Goal: Task Accomplishment & Management: Complete application form

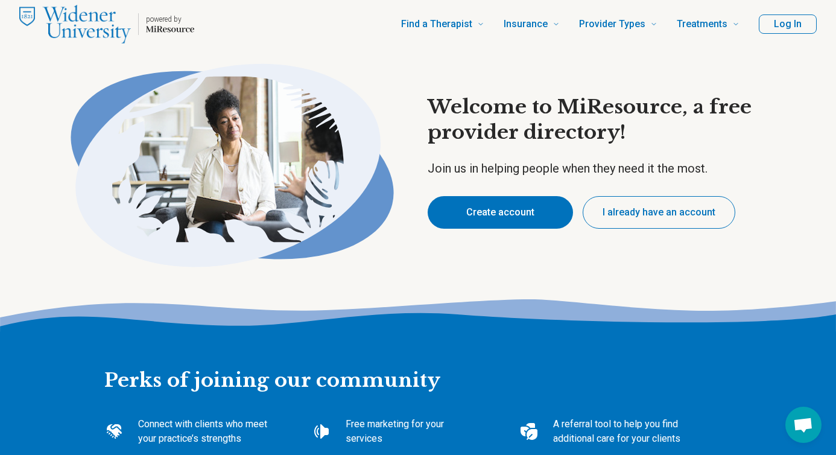
click at [525, 206] on button "Create account" at bounding box center [500, 212] width 145 height 33
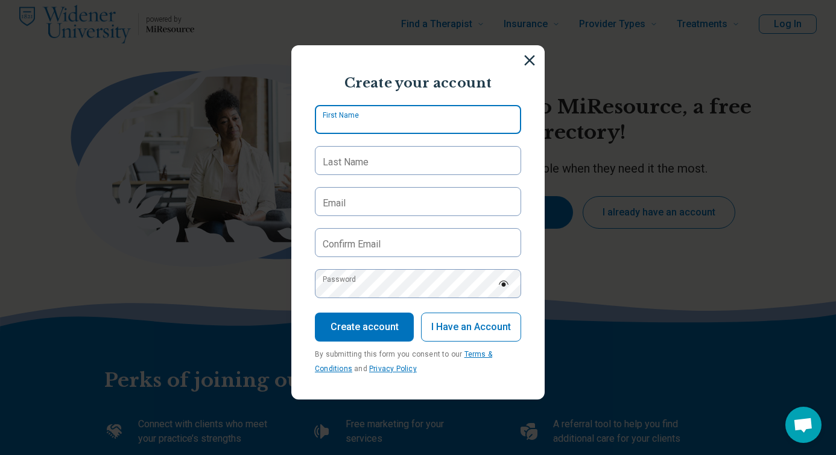
click at [409, 119] on input "First Name" at bounding box center [418, 119] width 206 height 29
type input "*****"
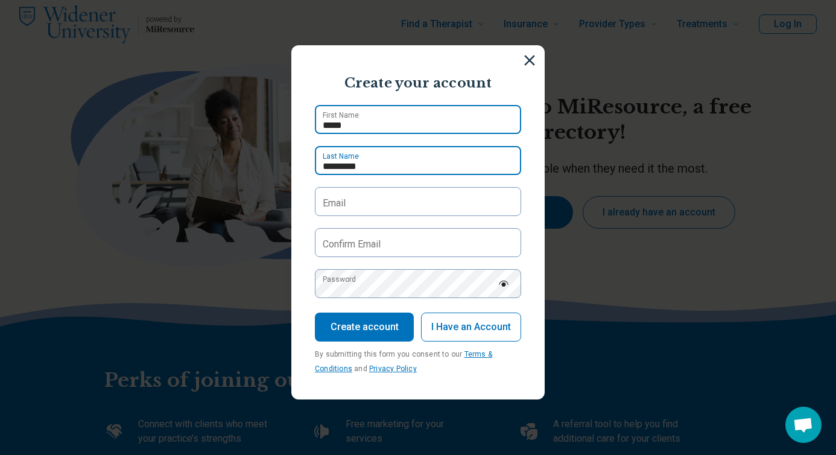
type input "*********"
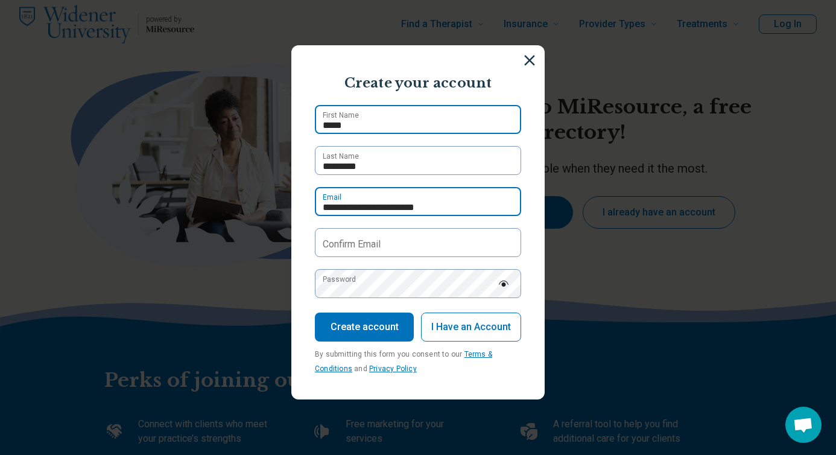
type input "**********"
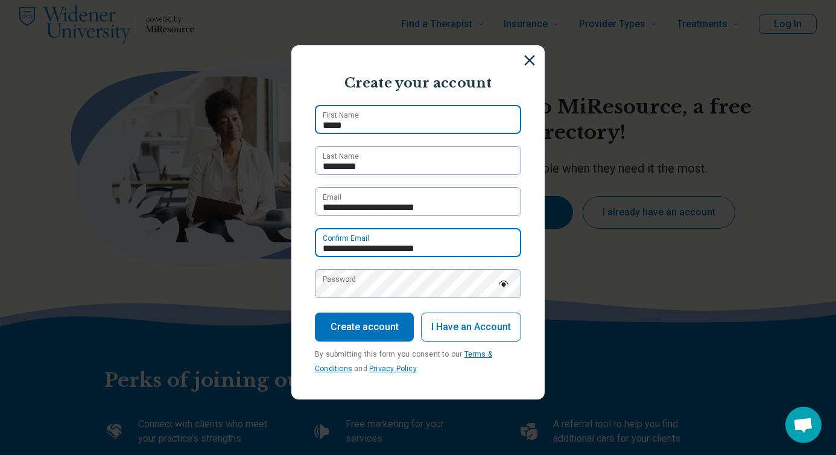
type input "**********"
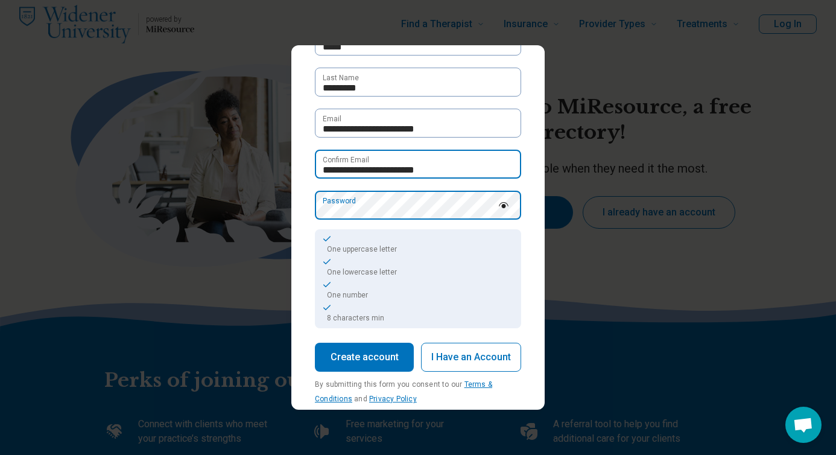
scroll to position [98, 0]
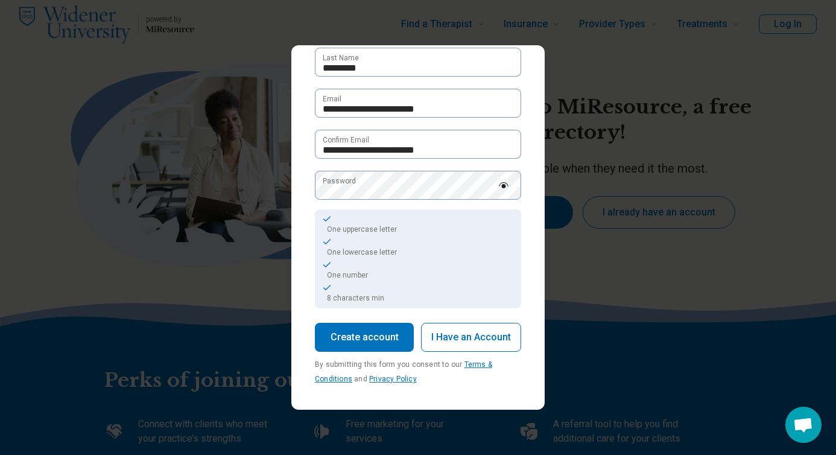
click at [379, 337] on button "Create account" at bounding box center [364, 337] width 99 height 29
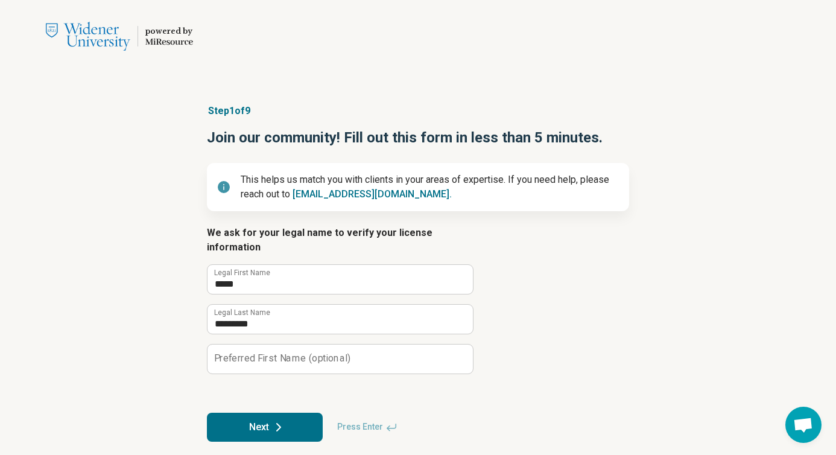
click at [264, 414] on button "Next" at bounding box center [265, 427] width 116 height 29
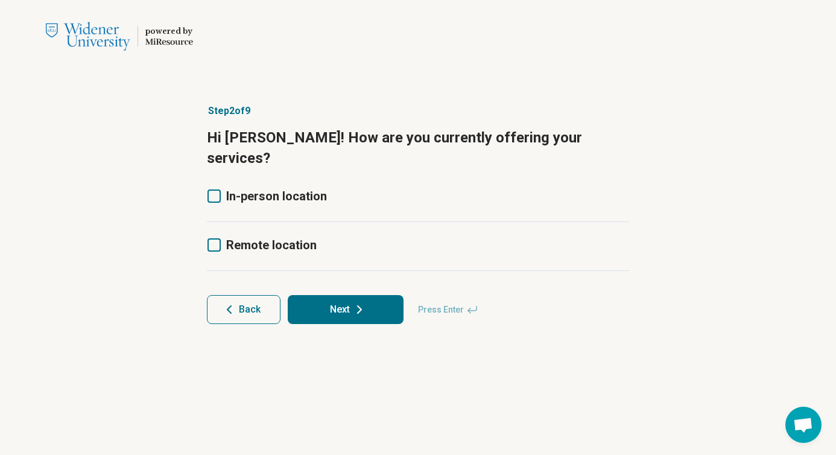
click at [214, 238] on icon at bounding box center [214, 244] width 13 height 13
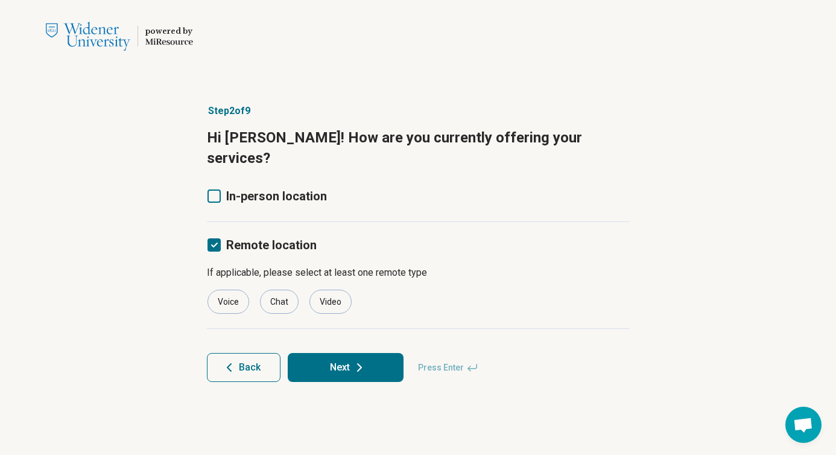
click at [213, 189] on icon at bounding box center [214, 195] width 13 height 13
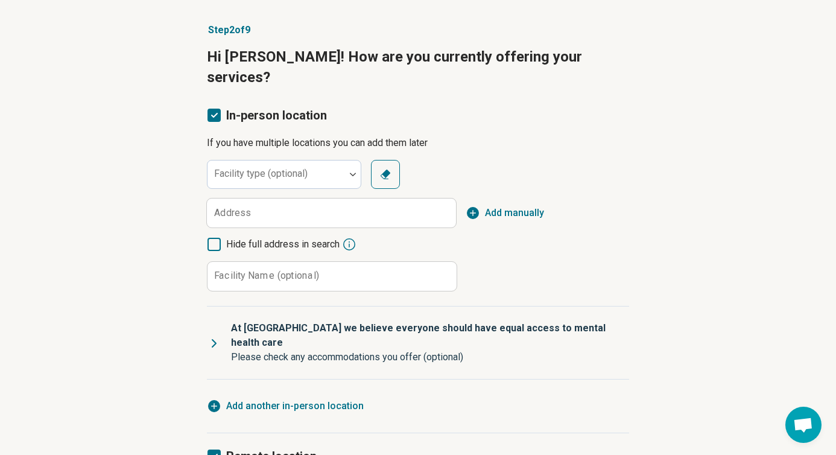
scroll to position [82, 0]
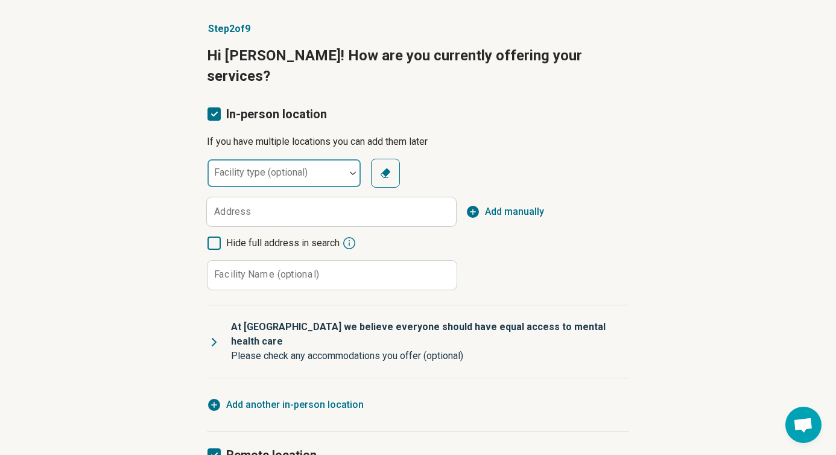
click at [319, 170] on div at bounding box center [276, 178] width 128 height 17
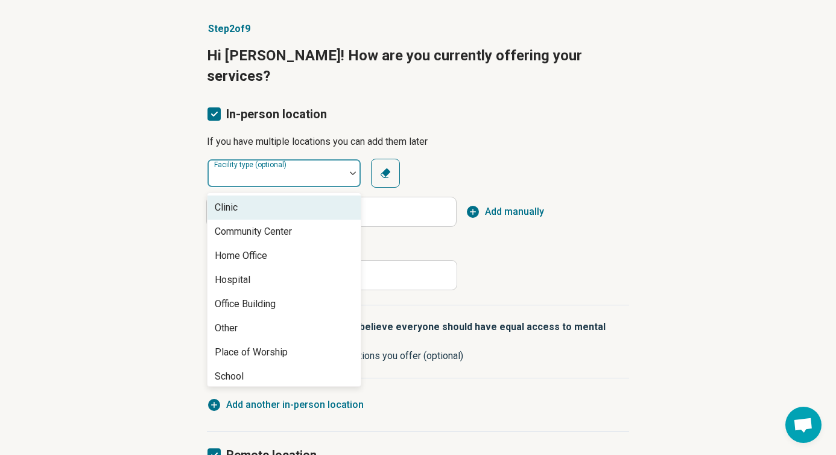
click at [300, 195] on div "Clinic" at bounding box center [284, 207] width 153 height 24
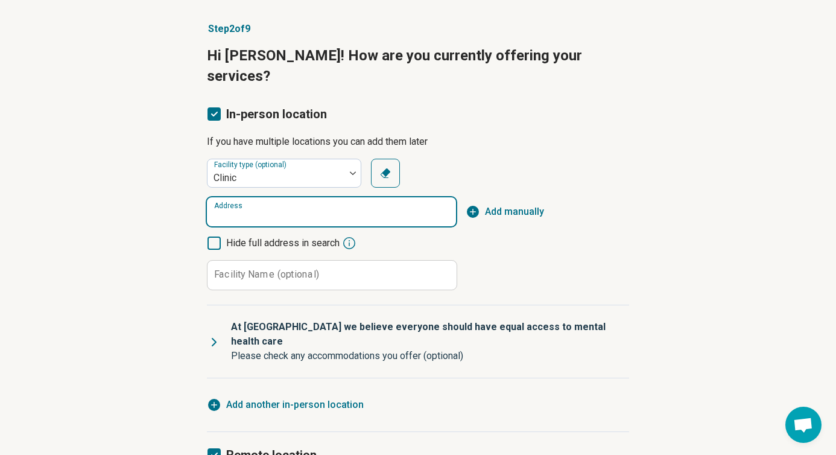
click at [300, 197] on input "Address" at bounding box center [331, 211] width 249 height 29
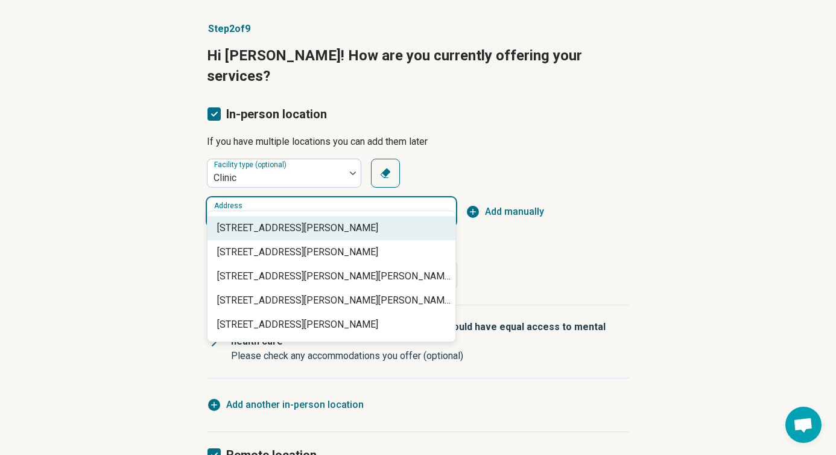
click at [302, 233] on span "[STREET_ADDRESS][PERSON_NAME]" at bounding box center [333, 228] width 233 height 14
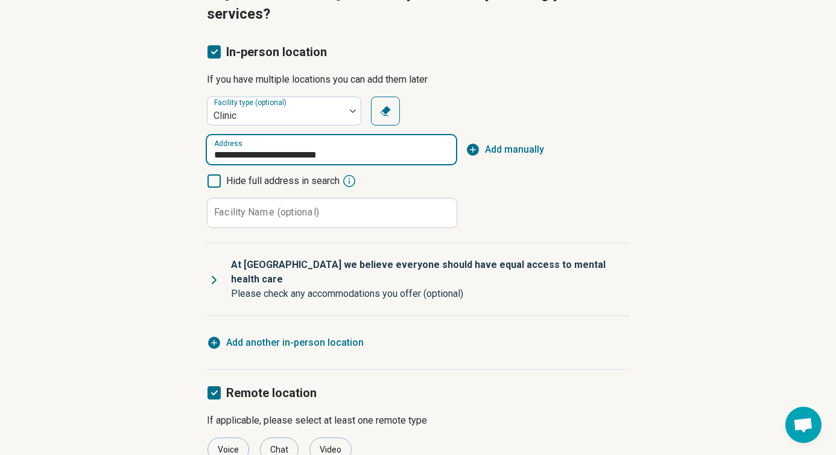
scroll to position [147, 0]
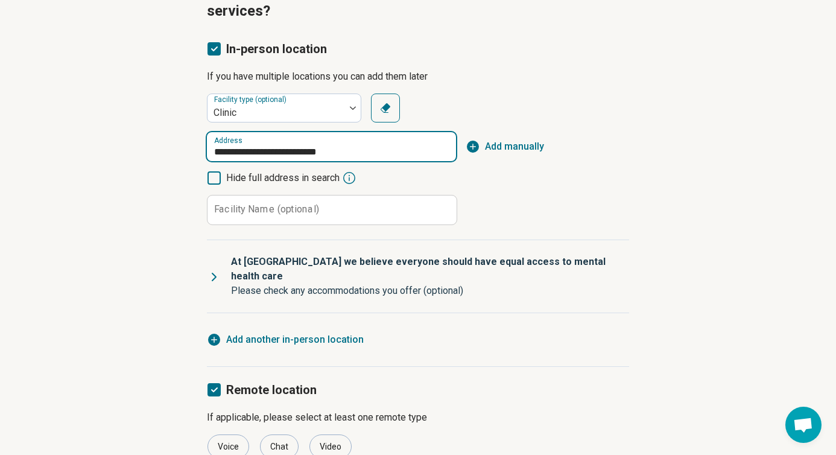
type input "**********"
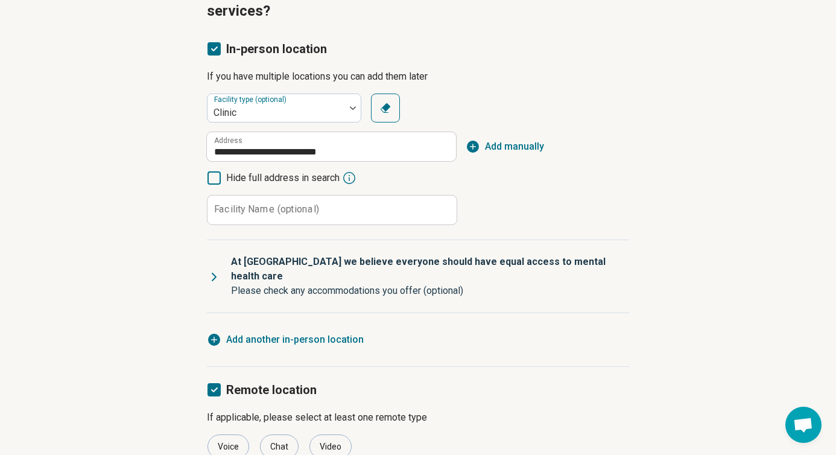
click at [276, 204] on label "Facility Name (optional)" at bounding box center [266, 209] width 105 height 10
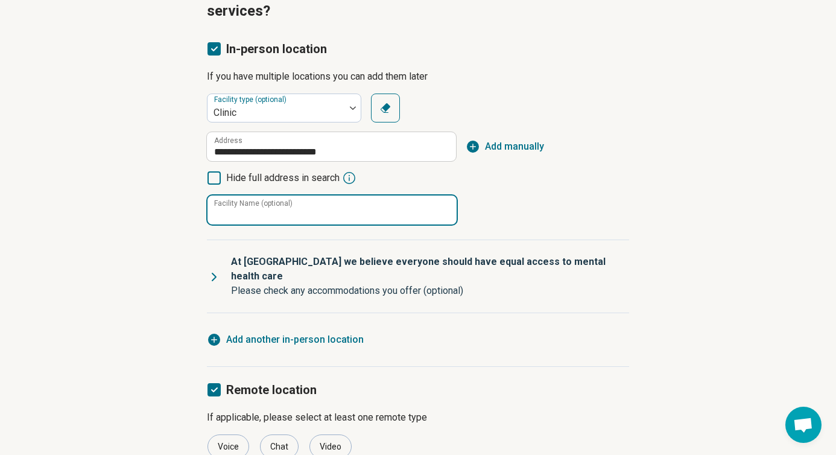
click at [276, 195] on input "Facility Name (optional)" at bounding box center [332, 209] width 249 height 29
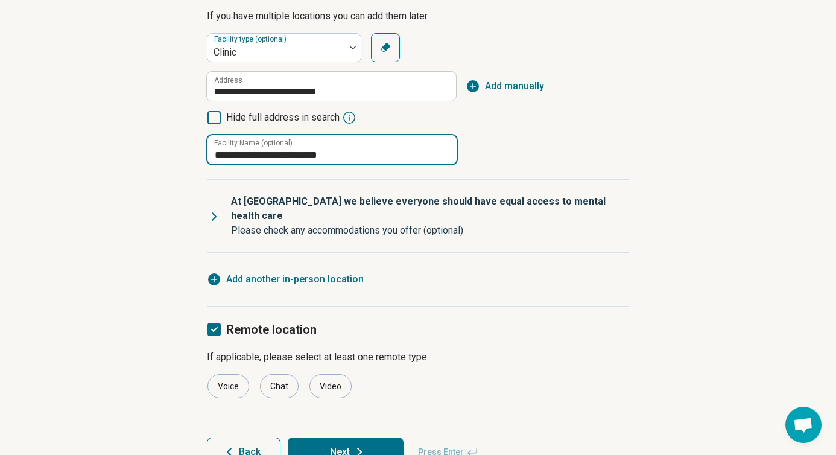
scroll to position [208, 0]
type input "**********"
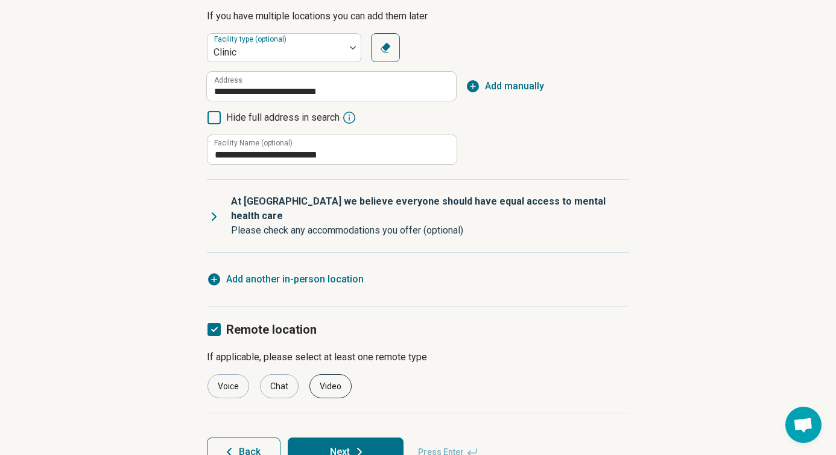
click at [335, 374] on div "Video" at bounding box center [330, 386] width 42 height 24
click at [346, 437] on button "Next" at bounding box center [346, 451] width 116 height 29
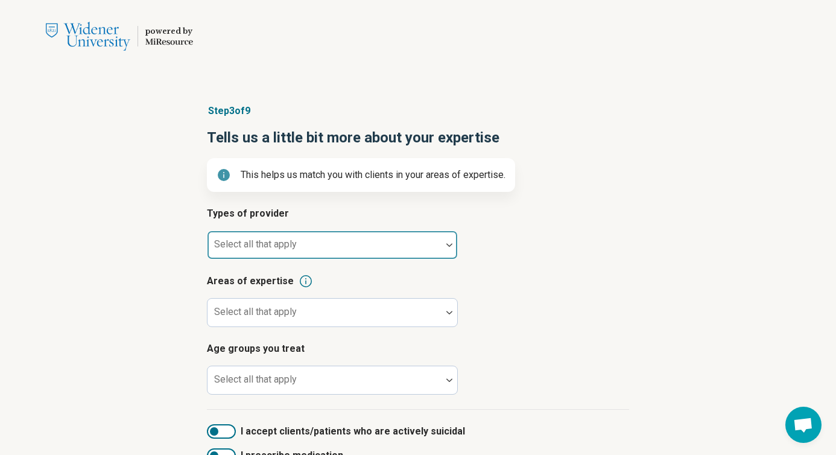
click at [353, 241] on div at bounding box center [324, 249] width 224 height 17
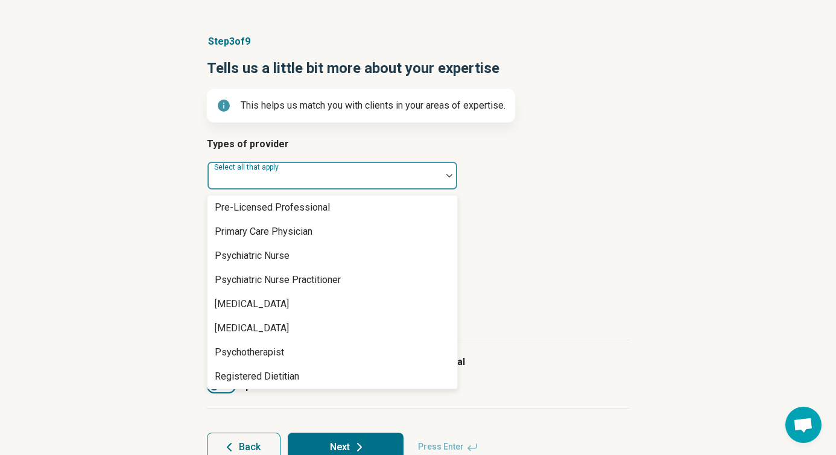
scroll to position [1477, 0]
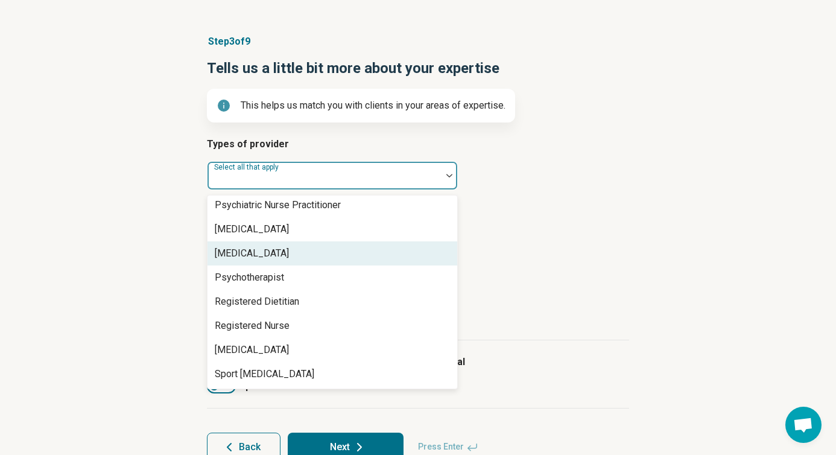
click at [337, 261] on div "[MEDICAL_DATA]" at bounding box center [333, 253] width 250 height 24
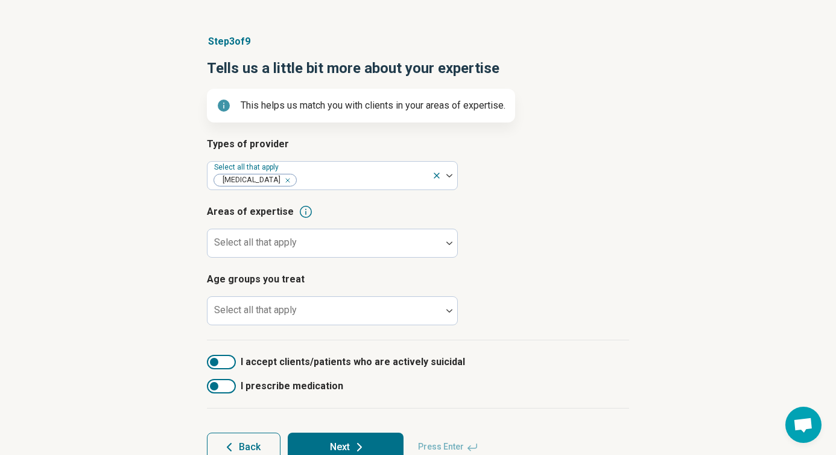
click at [530, 230] on article "Areas of expertise Select all that apply" at bounding box center [418, 230] width 422 height 53
click at [356, 250] on div at bounding box center [324, 247] width 224 height 17
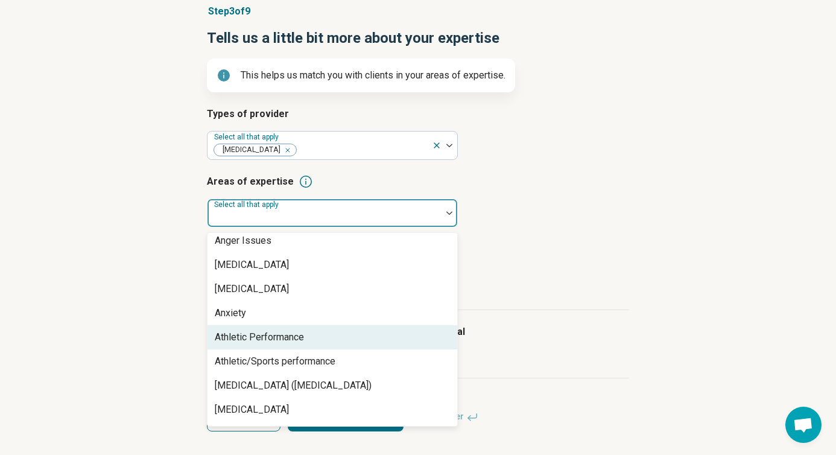
scroll to position [132, 0]
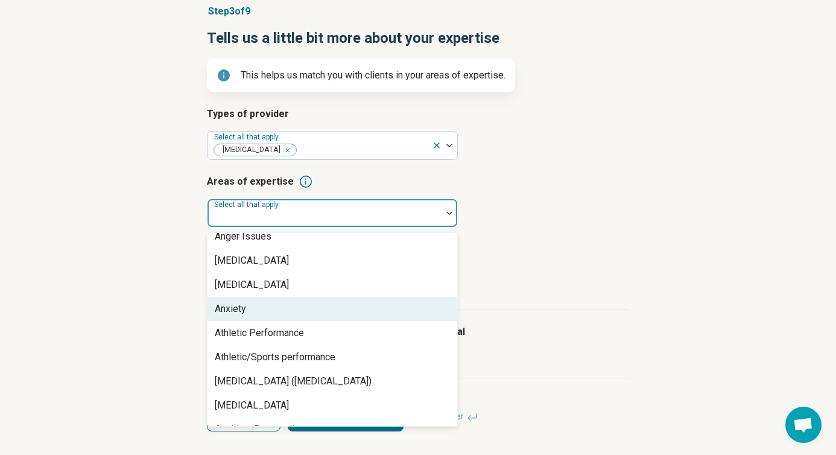
click at [331, 306] on div "Anxiety" at bounding box center [333, 309] width 250 height 24
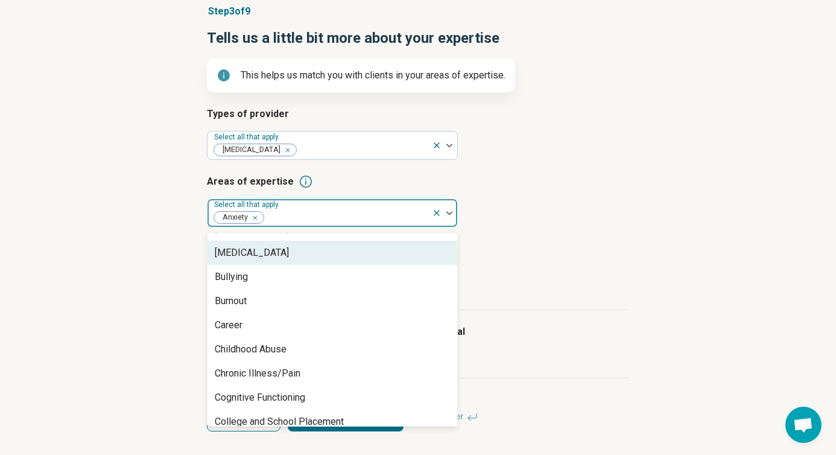
scroll to position [432, 0]
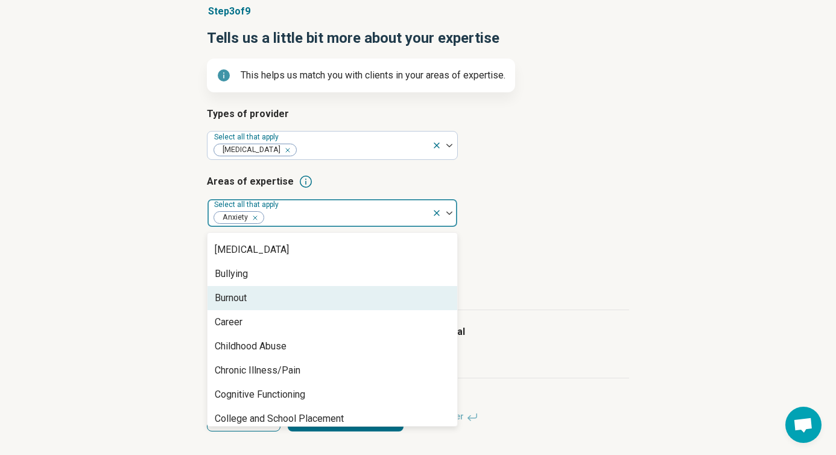
click at [354, 296] on div "Burnout" at bounding box center [333, 298] width 250 height 24
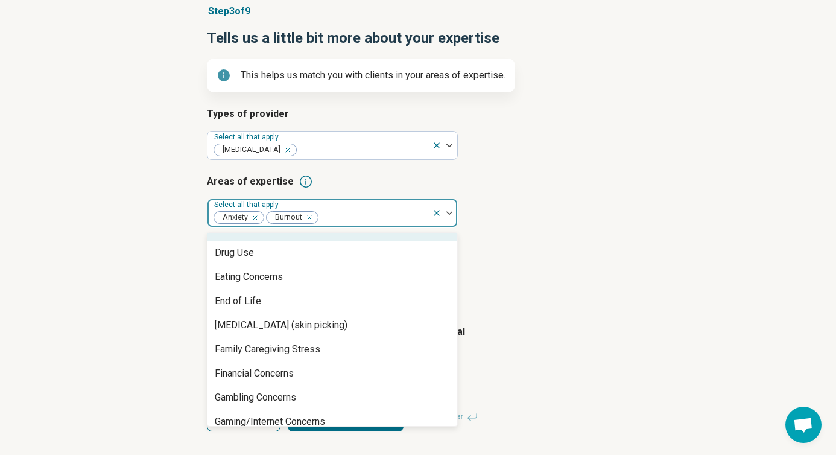
scroll to position [744, 0]
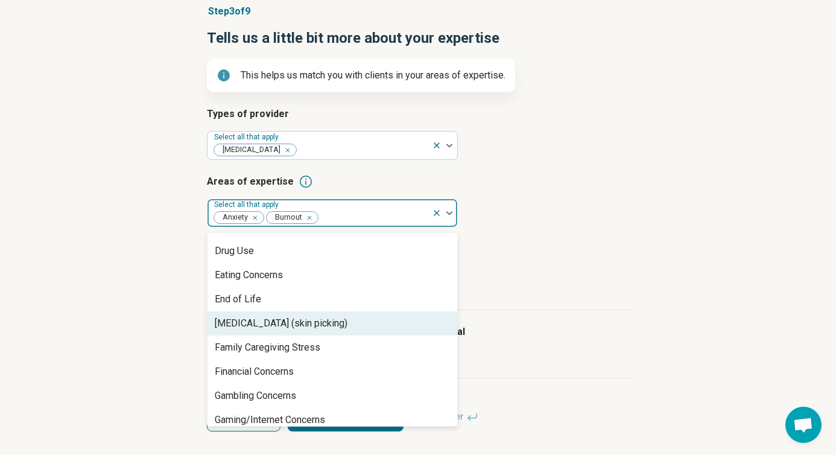
click at [376, 326] on div "[MEDICAL_DATA] (skin picking)" at bounding box center [333, 323] width 250 height 24
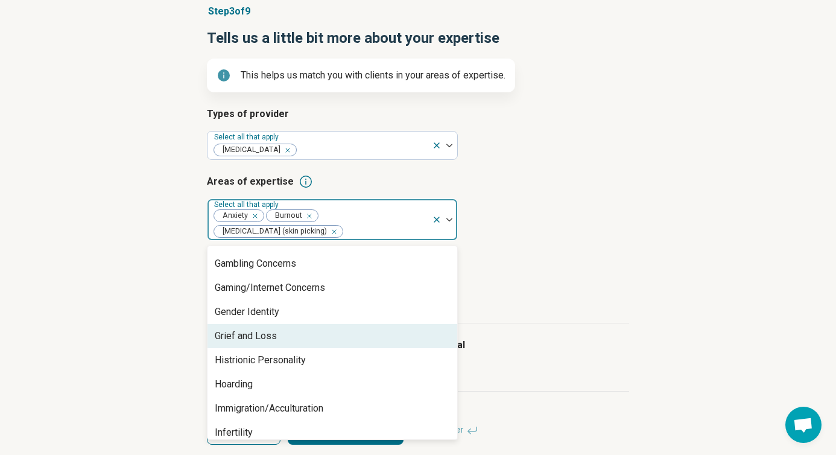
scroll to position [868, 0]
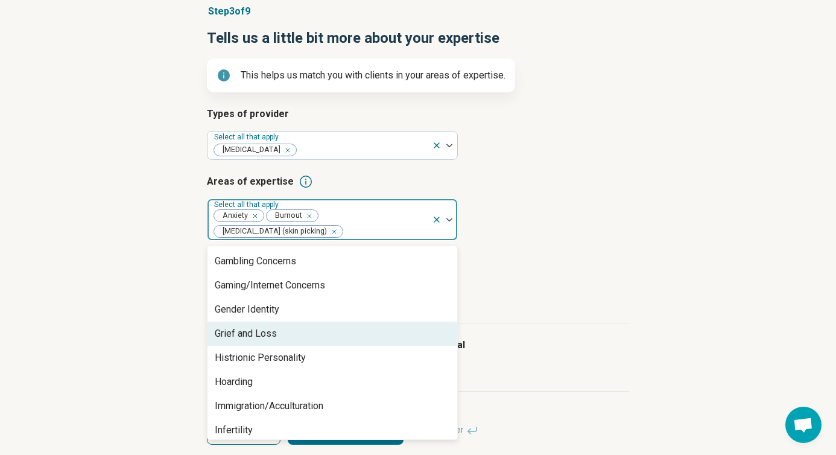
click at [354, 338] on div "Grief and Loss" at bounding box center [333, 334] width 250 height 24
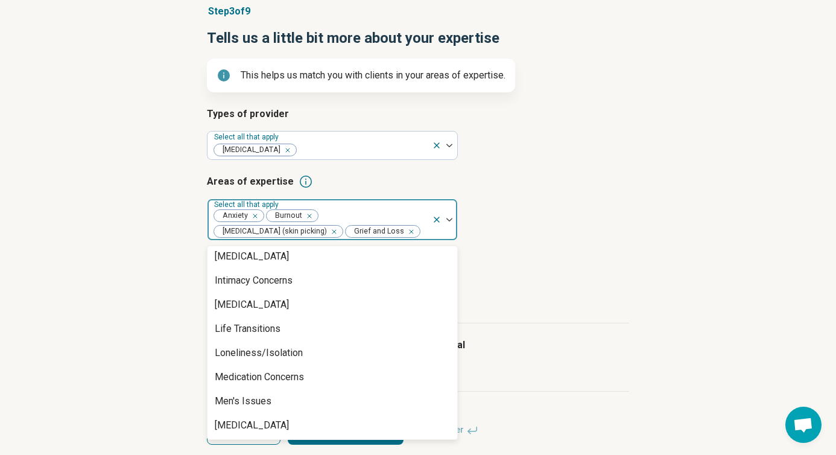
scroll to position [1095, 0]
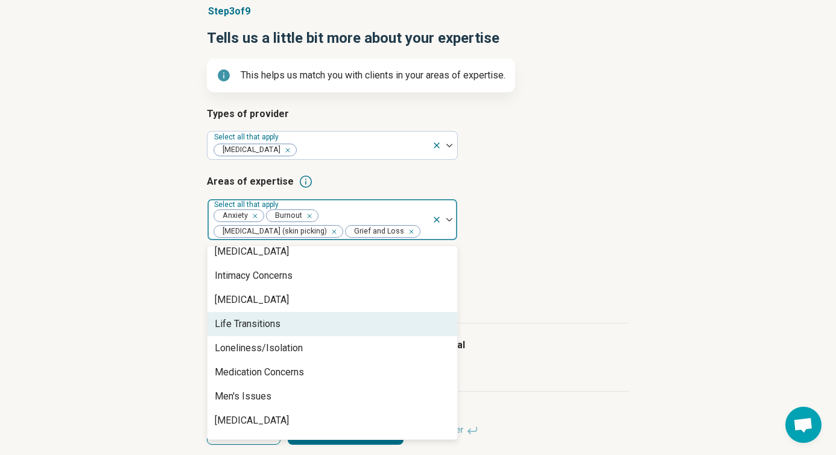
click at [364, 336] on div "Life Transitions" at bounding box center [333, 324] width 250 height 24
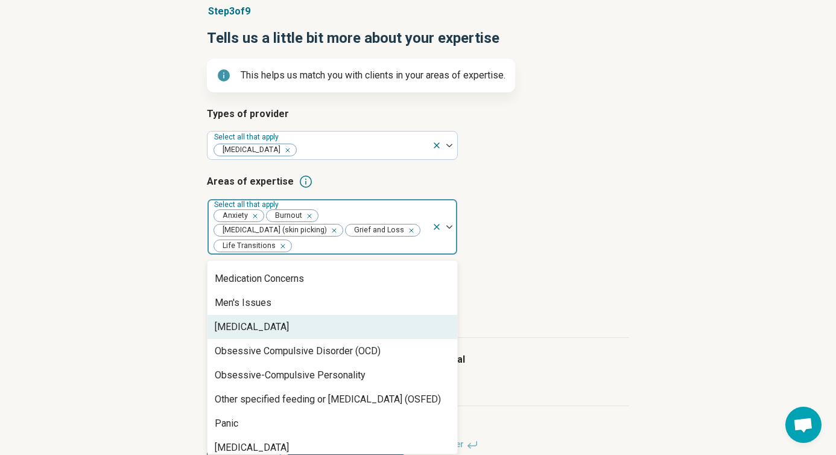
scroll to position [1184, 0]
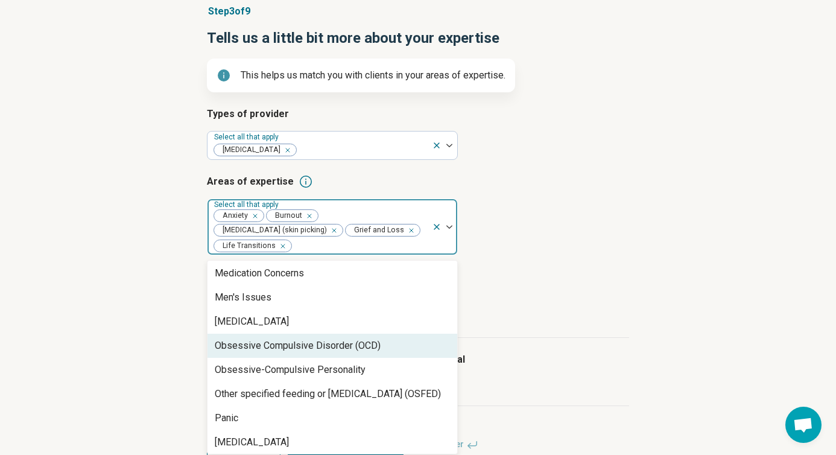
click at [372, 347] on div "Obsessive Compulsive Disorder (OCD)" at bounding box center [298, 345] width 166 height 14
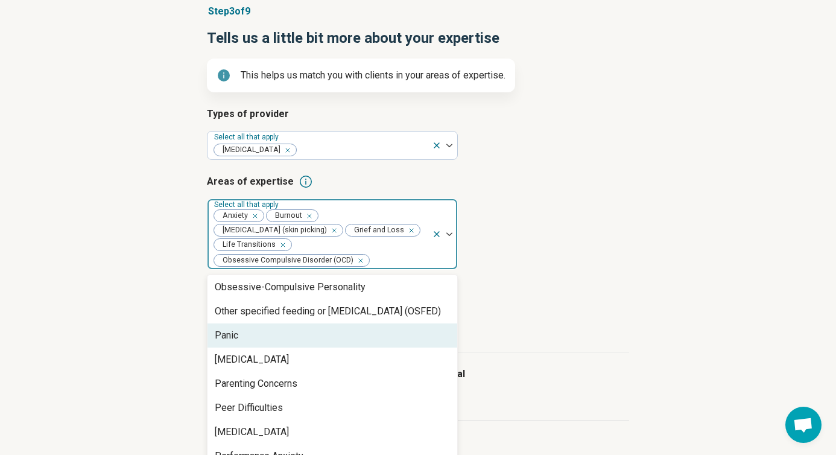
scroll to position [1262, 0]
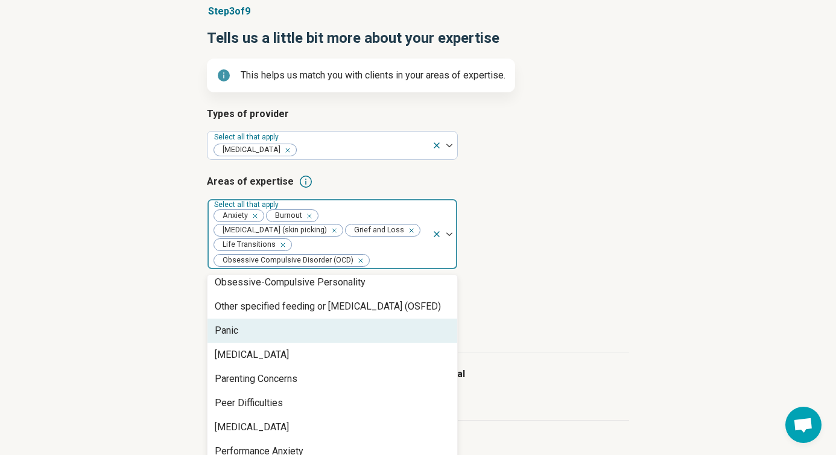
click at [363, 335] on div "Panic" at bounding box center [333, 331] width 250 height 24
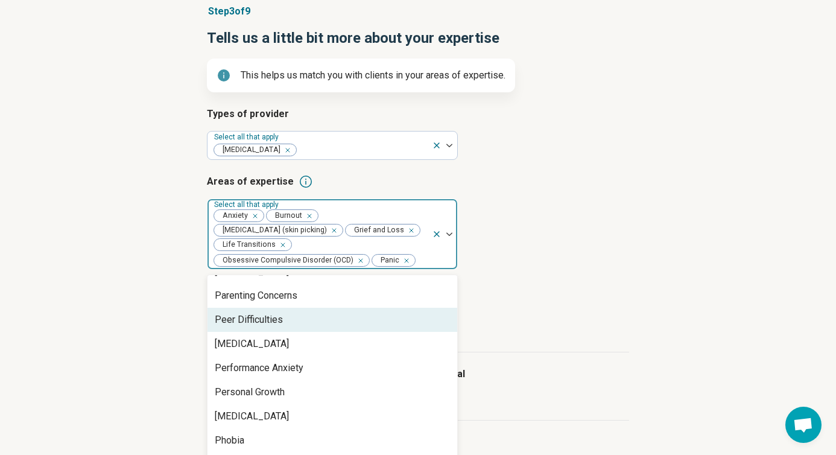
scroll to position [1324, 0]
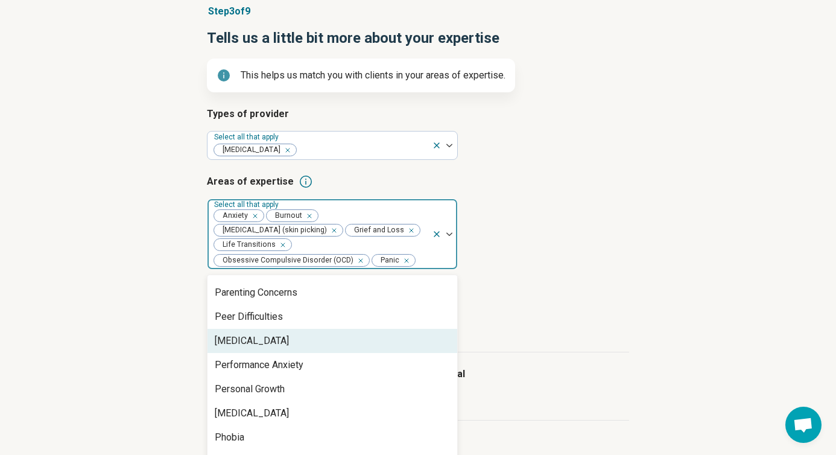
click at [355, 349] on div "[MEDICAL_DATA]" at bounding box center [333, 341] width 250 height 24
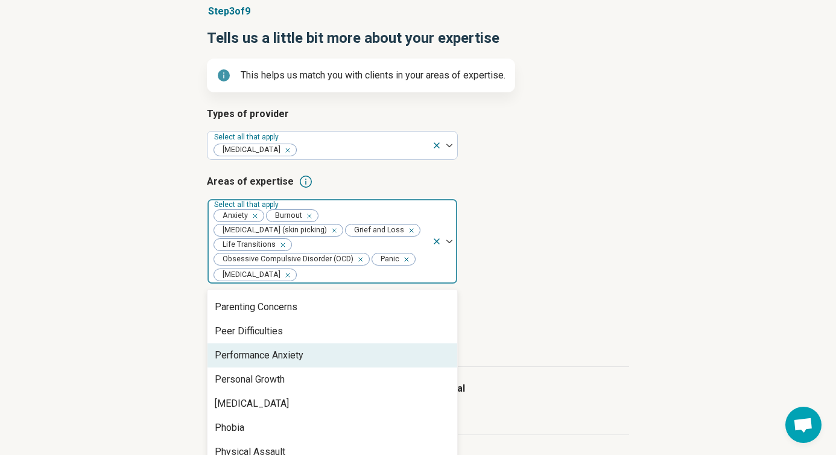
click at [352, 363] on div "Performance Anxiety" at bounding box center [333, 355] width 250 height 24
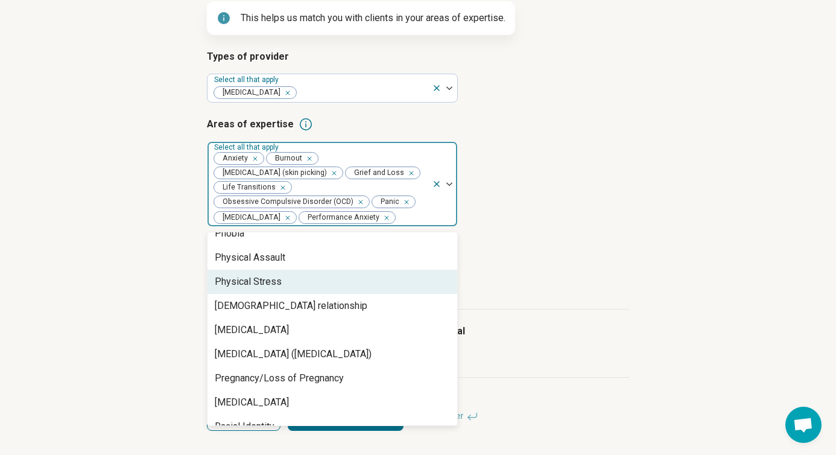
scroll to position [1438, 0]
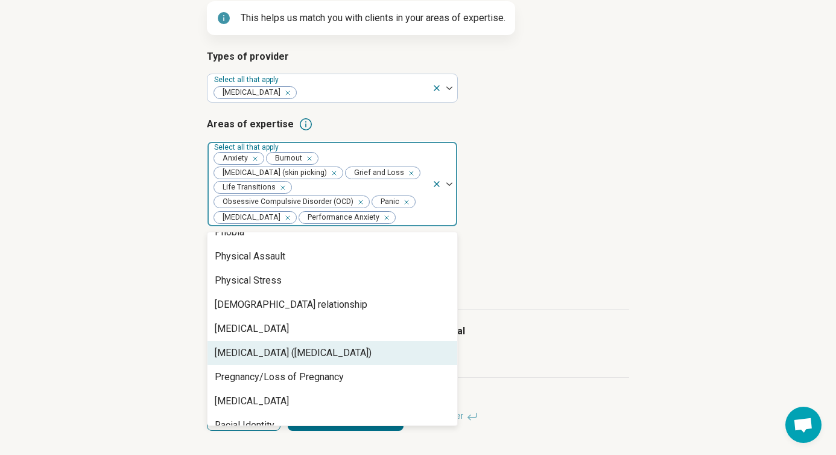
click at [352, 357] on div "[MEDICAL_DATA] ([MEDICAL_DATA])" at bounding box center [293, 353] width 157 height 14
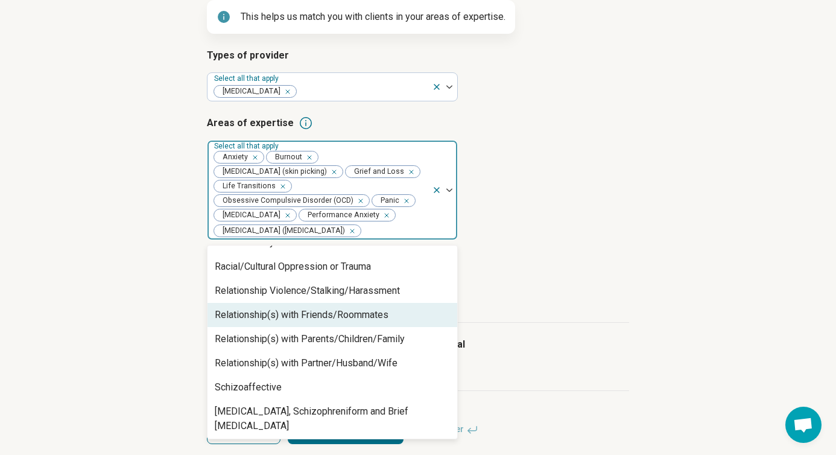
scroll to position [1611, 0]
click at [393, 315] on div "Relationship(s) with Friends/Roommates" at bounding box center [333, 314] width 250 height 24
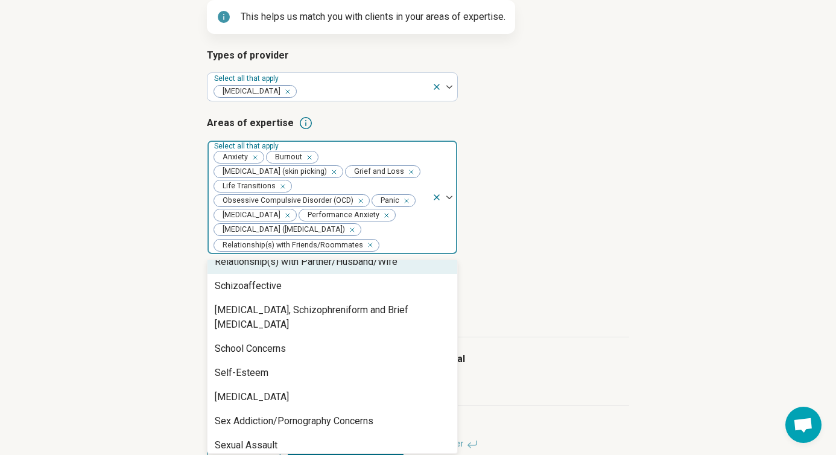
scroll to position [1702, 0]
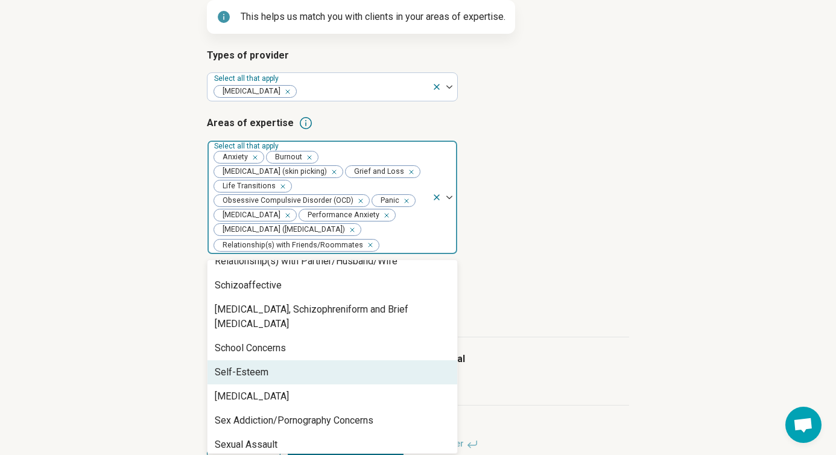
click at [374, 360] on div "Self-Esteem" at bounding box center [333, 372] width 250 height 24
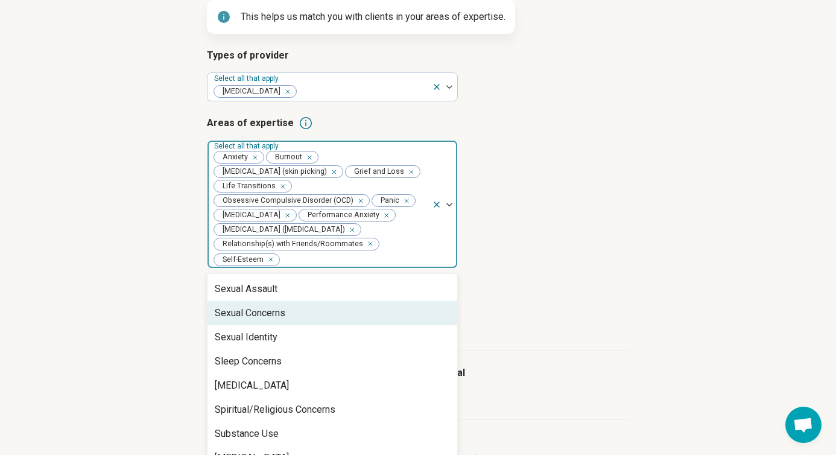
scroll to position [1850, 0]
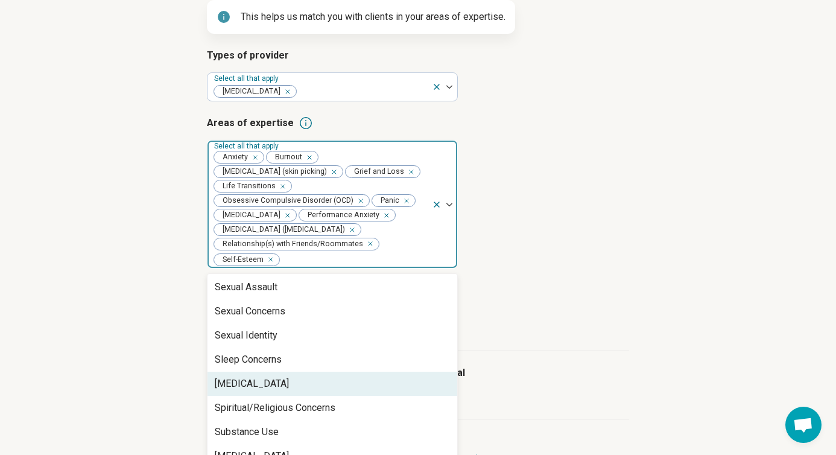
click at [364, 372] on div "[MEDICAL_DATA]" at bounding box center [333, 384] width 250 height 24
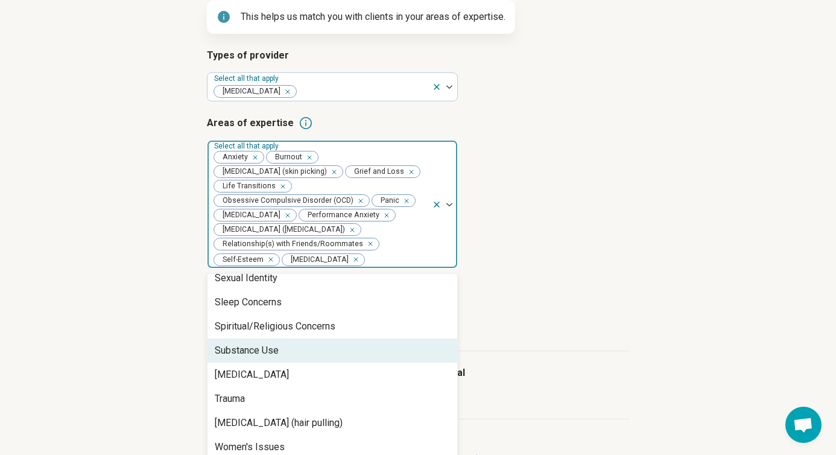
scroll to position [1911, 0]
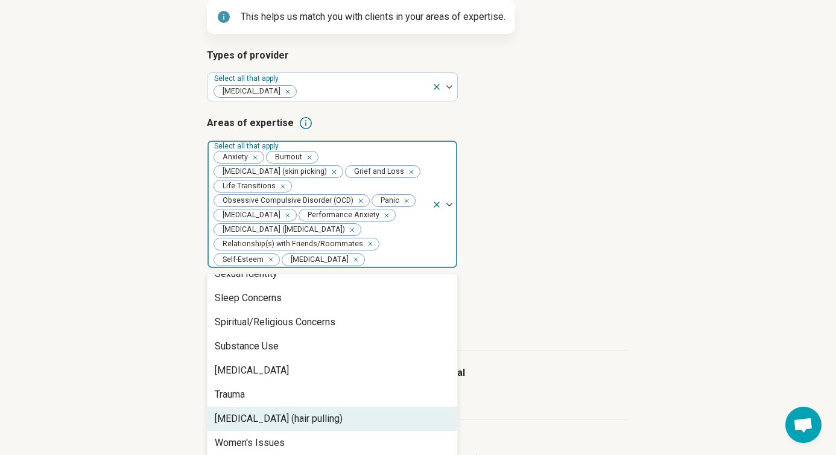
click at [371, 407] on div "[MEDICAL_DATA] (hair pulling)" at bounding box center [333, 419] width 250 height 24
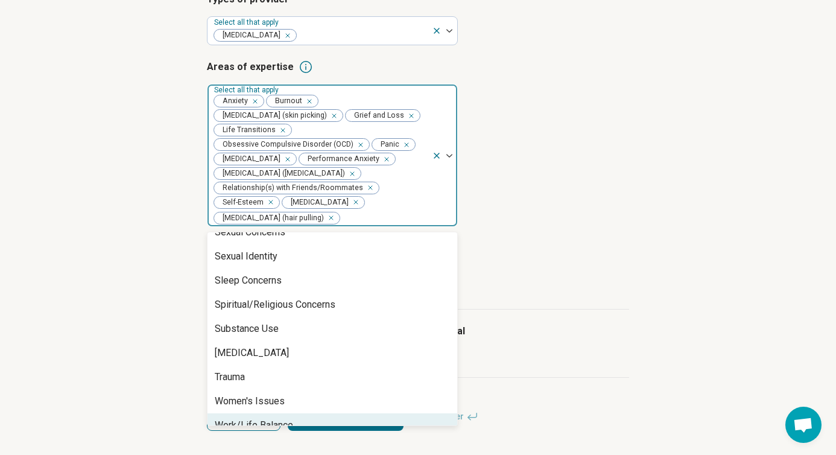
scroll to position [218, 0]
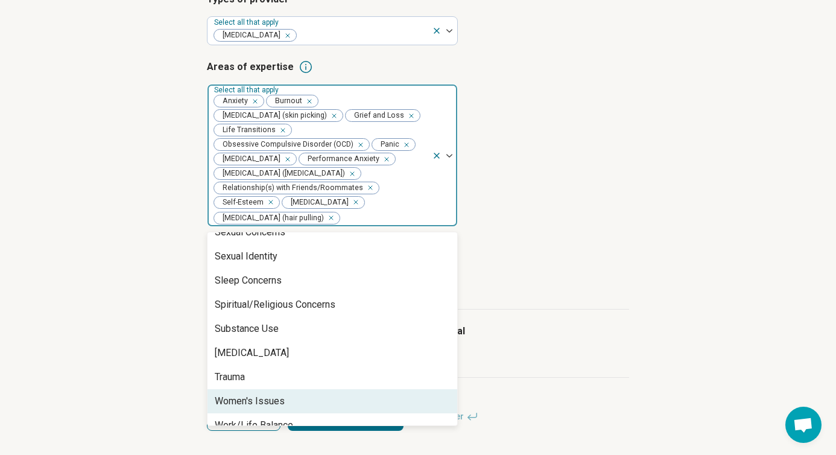
click at [368, 389] on div "Women's Issues" at bounding box center [333, 401] width 250 height 24
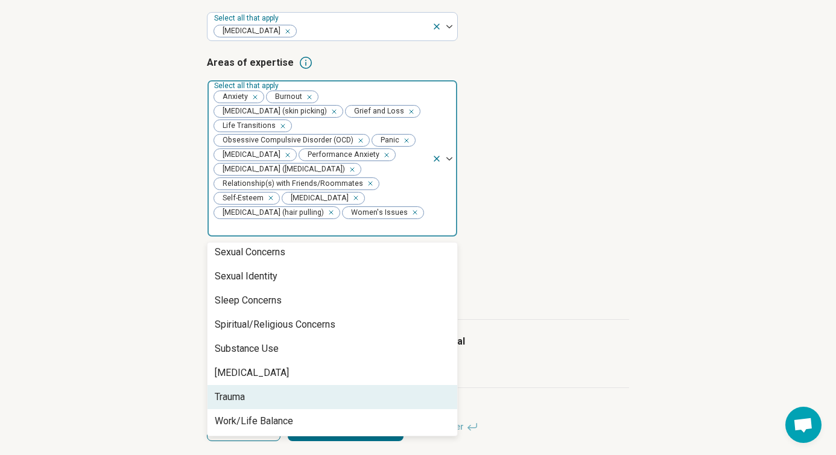
scroll to position [1863, 0]
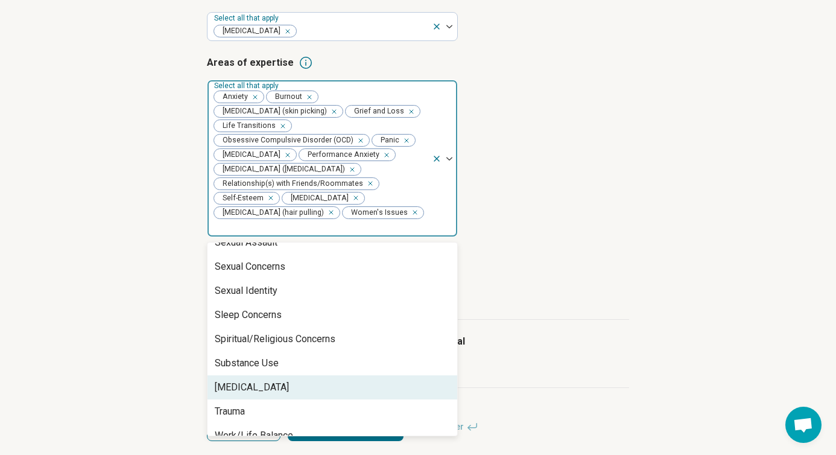
click at [561, 291] on article "Age groups you treat Select all that apply" at bounding box center [418, 278] width 422 height 53
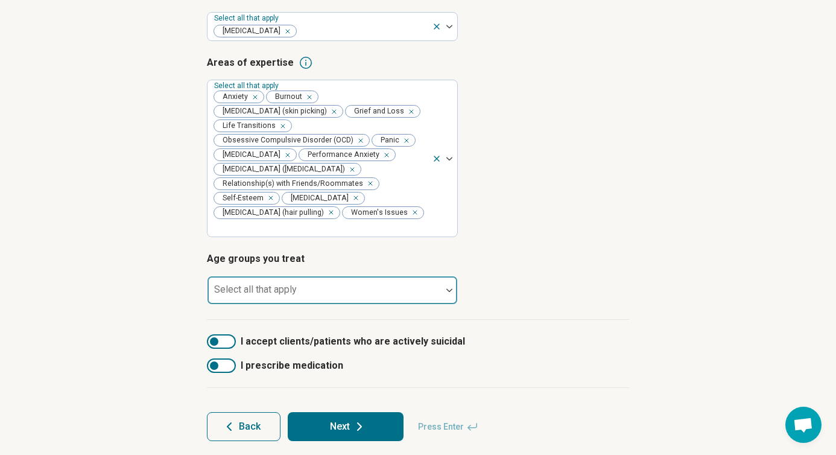
click at [395, 287] on div at bounding box center [324, 295] width 224 height 17
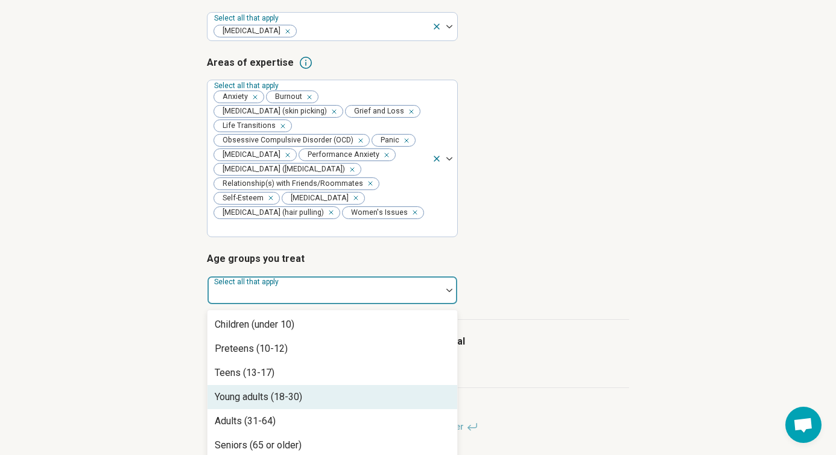
click at [378, 385] on div "Young adults (18-30)" at bounding box center [333, 397] width 250 height 24
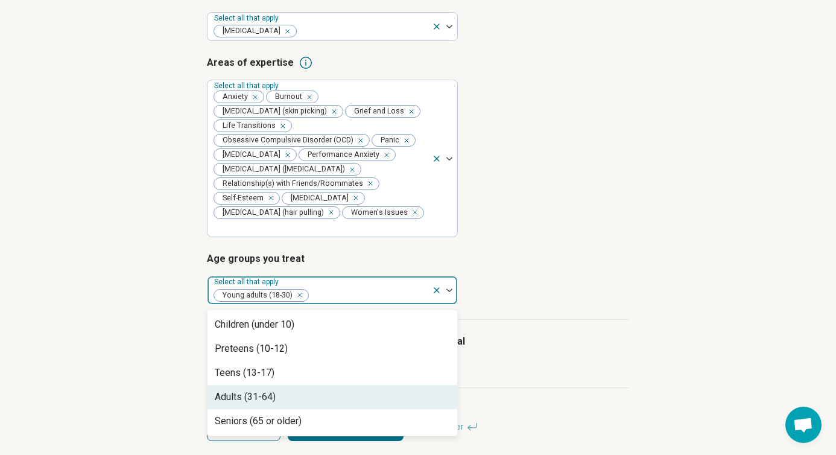
click at [368, 385] on div "Adults (31-64)" at bounding box center [333, 397] width 250 height 24
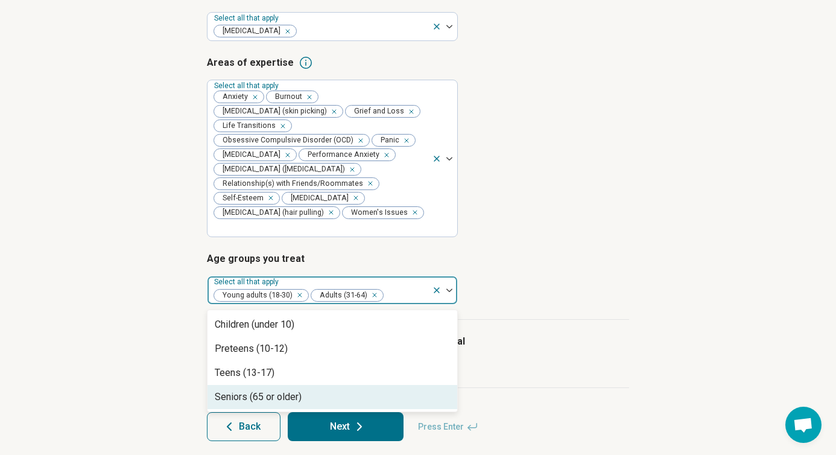
click at [347, 390] on div "Seniors (65 or older)" at bounding box center [333, 397] width 250 height 24
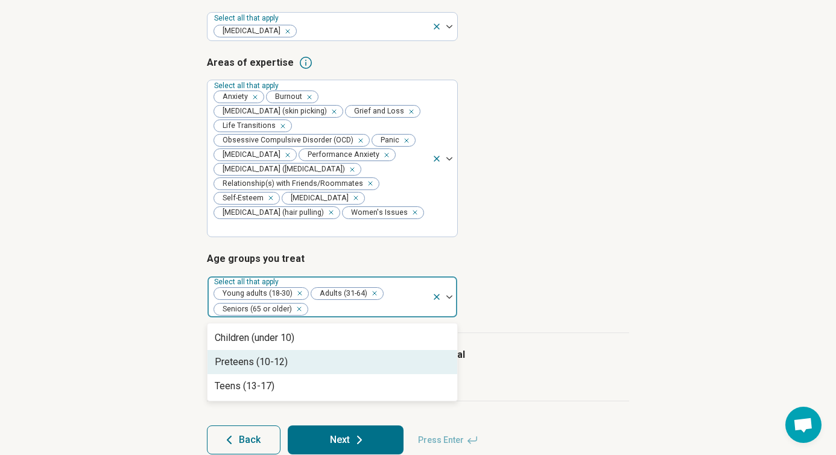
click at [543, 347] on label "I accept clients/patients who are actively suicidal" at bounding box center [418, 354] width 422 height 14
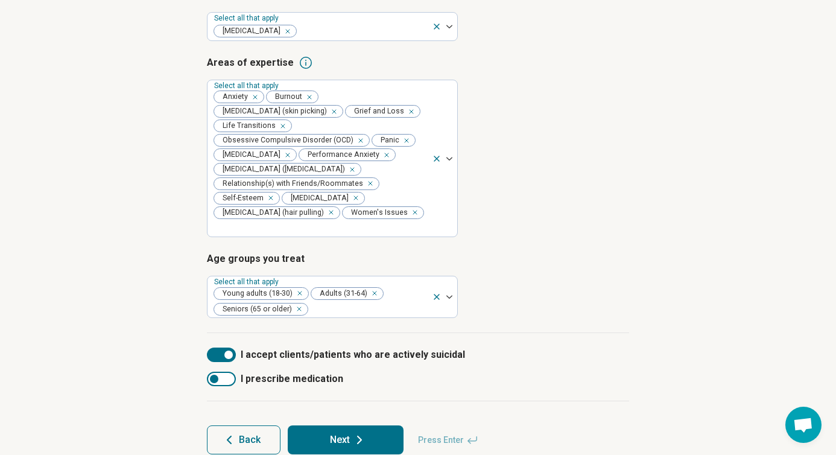
scroll to position [6, 0]
click at [220, 347] on div at bounding box center [221, 354] width 29 height 14
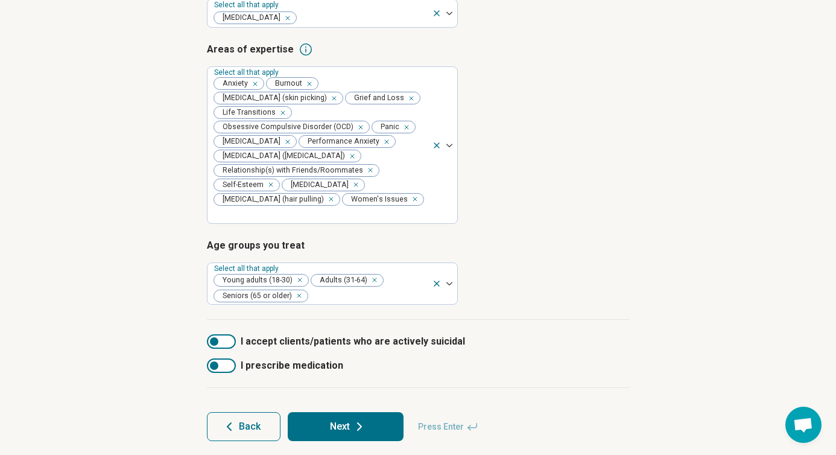
click at [366, 419] on icon at bounding box center [359, 426] width 14 height 14
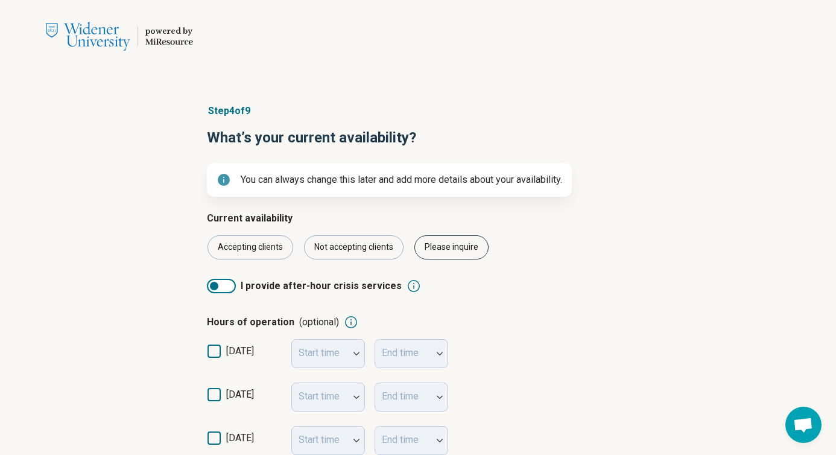
click at [454, 246] on div "Please inquire" at bounding box center [451, 247] width 74 height 24
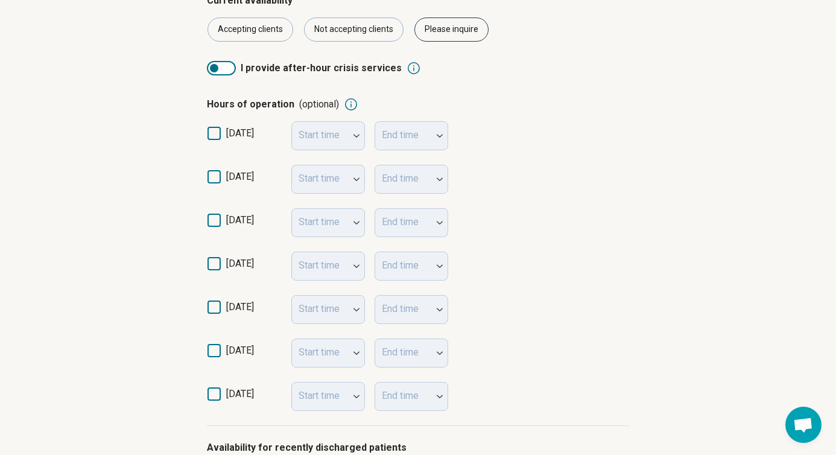
scroll to position [220, 0]
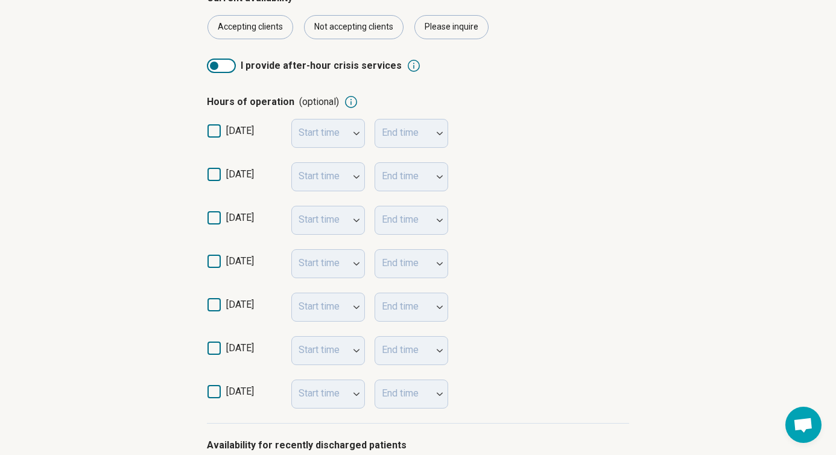
click at [217, 178] on icon at bounding box center [214, 174] width 13 height 13
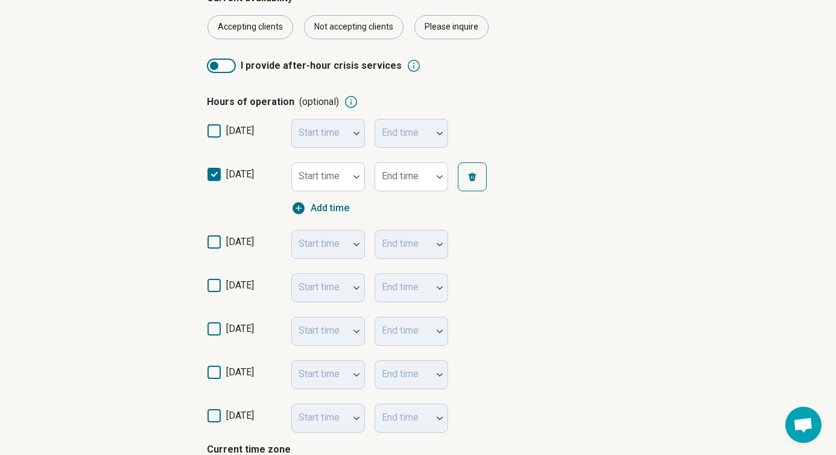
scroll to position [6, 0]
click at [220, 239] on icon at bounding box center [214, 241] width 13 height 13
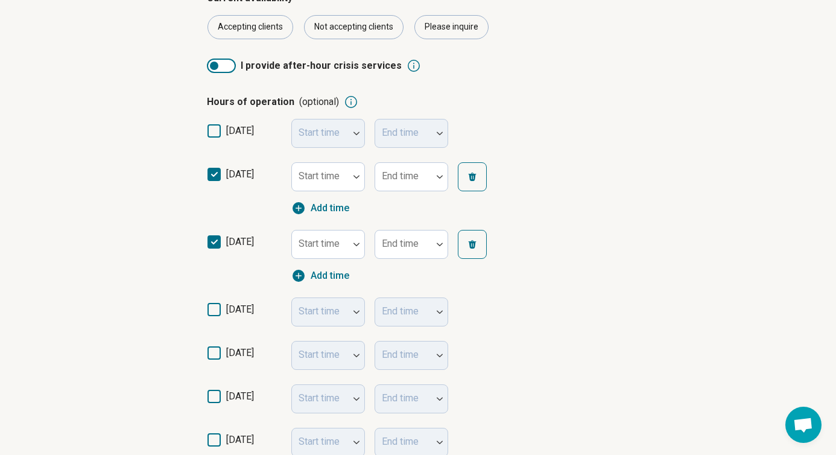
click at [218, 311] on icon at bounding box center [214, 309] width 13 height 13
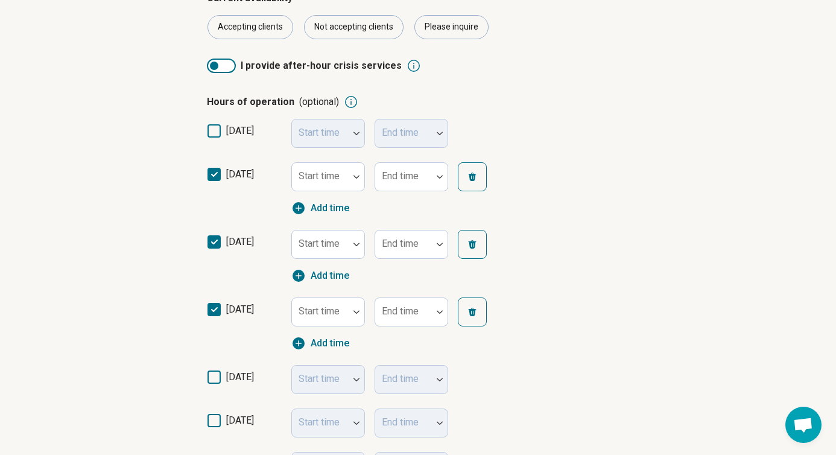
click at [218, 374] on icon at bounding box center [214, 376] width 13 height 13
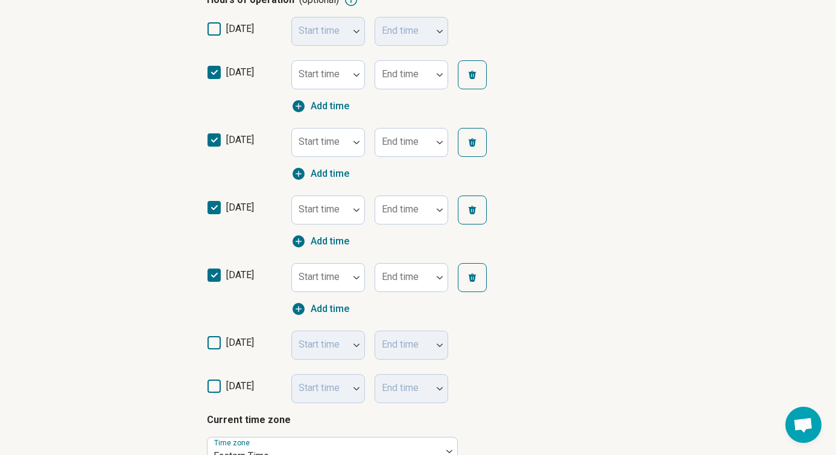
scroll to position [326, 0]
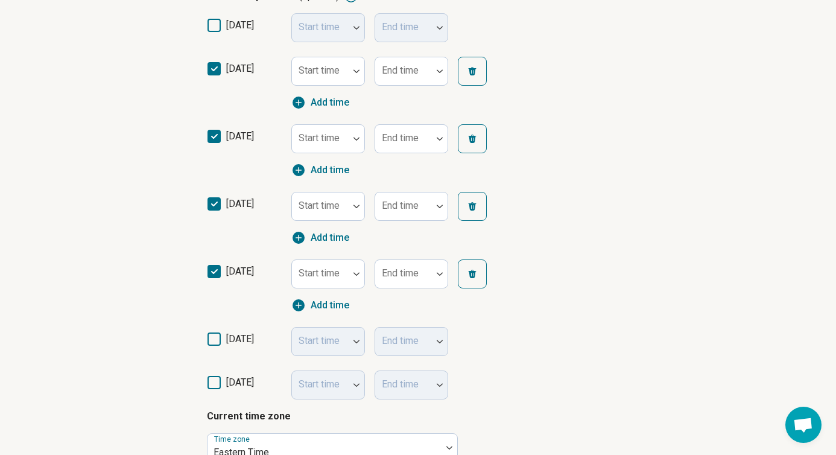
click at [217, 337] on icon at bounding box center [214, 338] width 13 height 13
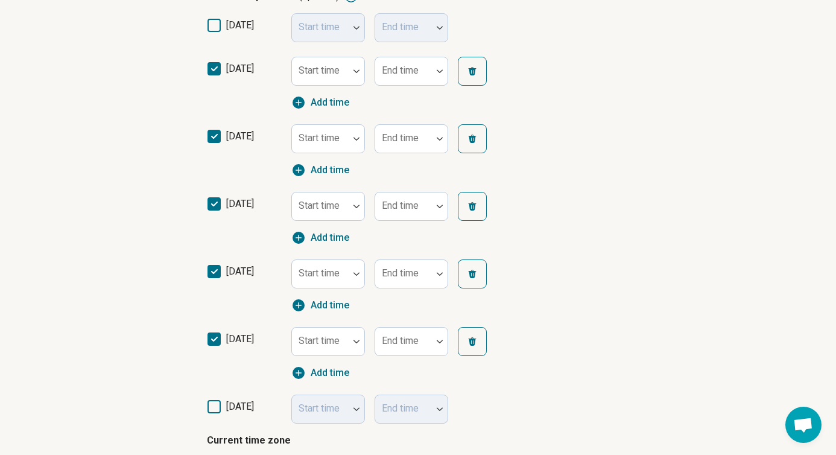
scroll to position [6, 0]
click at [357, 340] on img at bounding box center [356, 342] width 6 height 4
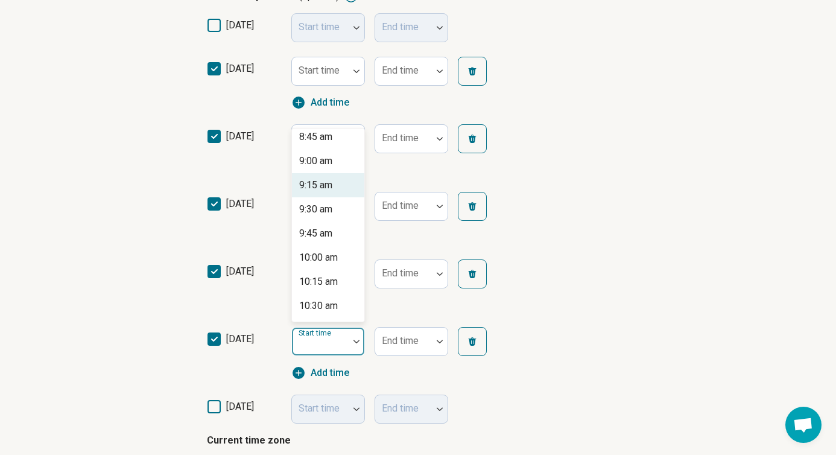
scroll to position [852, 0]
click at [338, 165] on div "9:00 am" at bounding box center [328, 159] width 72 height 24
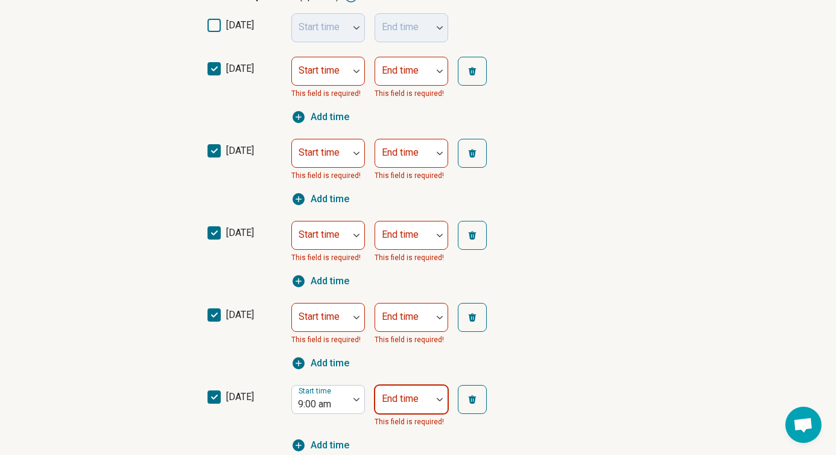
click at [416, 403] on div "End time" at bounding box center [412, 399] width 74 height 29
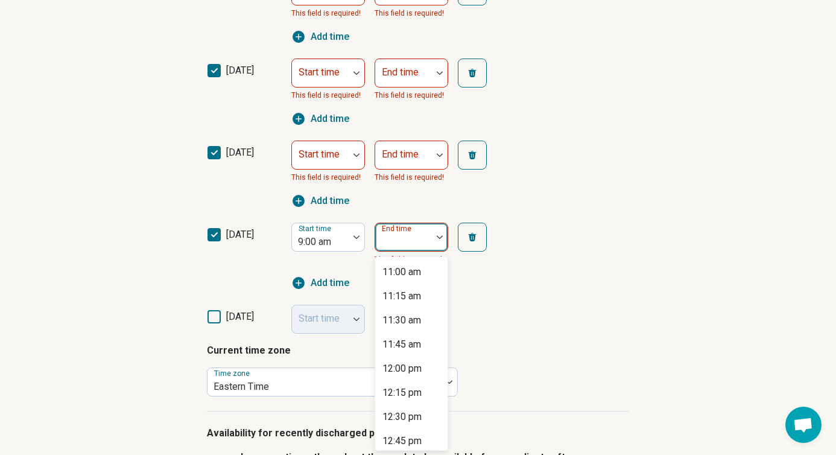
scroll to position [172, 0]
click at [417, 366] on div "12:00 pm" at bounding box center [401, 365] width 39 height 14
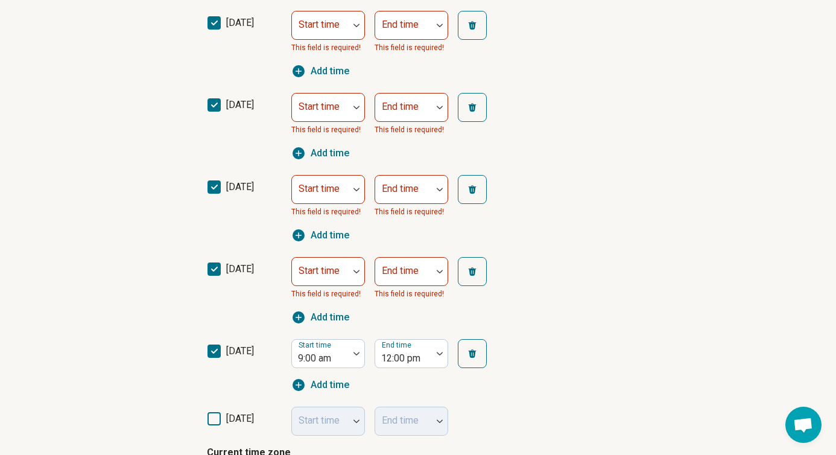
scroll to position [371, 0]
click at [344, 270] on div at bounding box center [320, 272] width 57 height 27
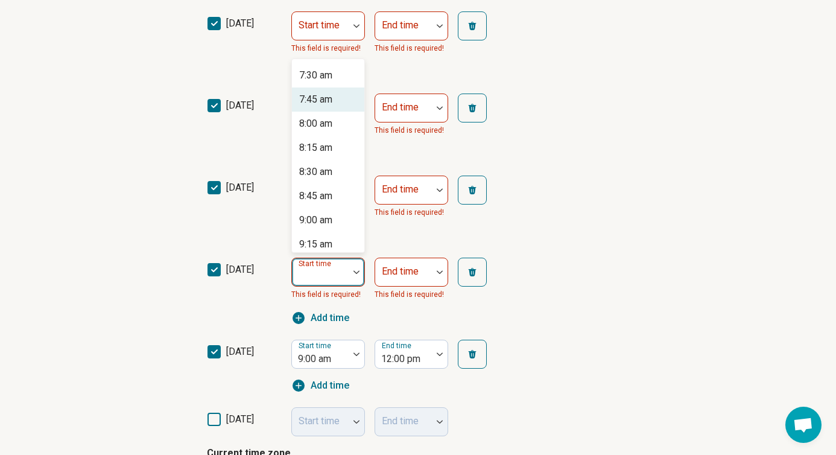
scroll to position [726, 0]
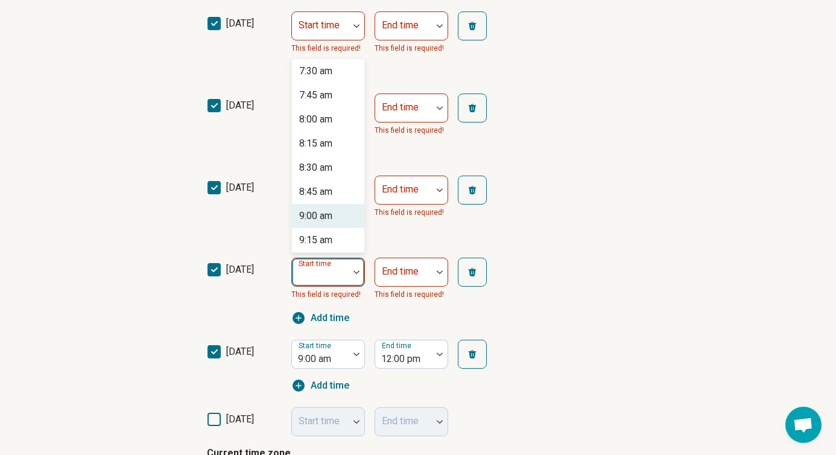
click at [334, 217] on div "9:00 am" at bounding box center [328, 216] width 72 height 24
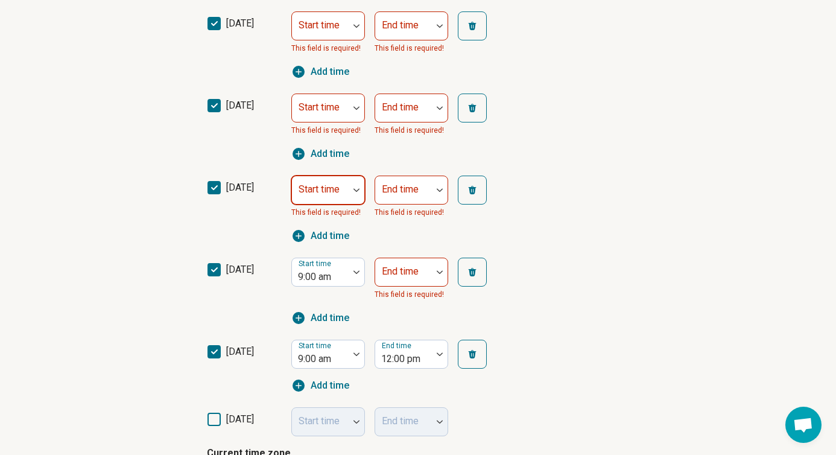
click at [338, 189] on div "Start time" at bounding box center [328, 190] width 74 height 29
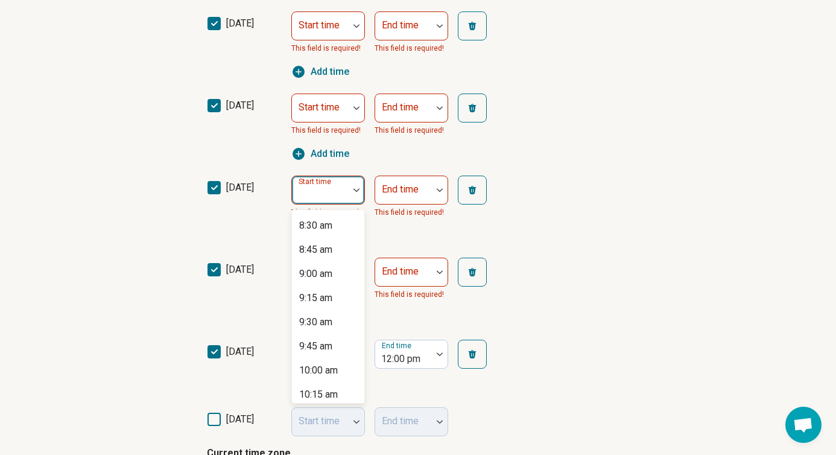
scroll to position [871, 0]
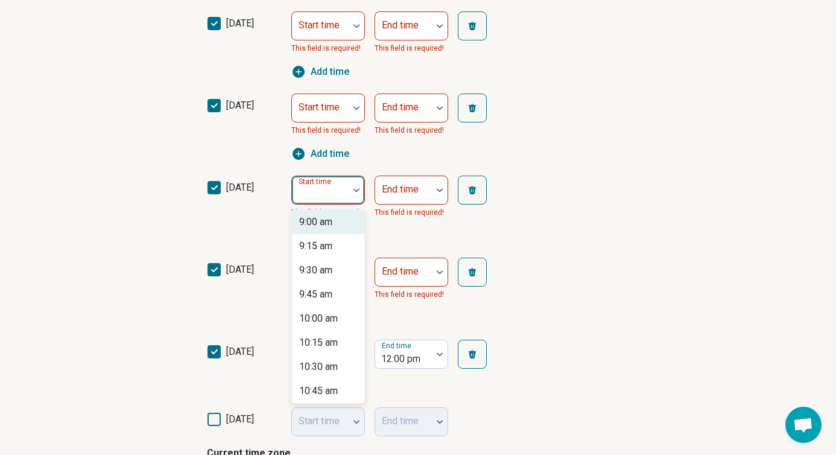
click at [331, 224] on div "9:00 am" at bounding box center [315, 222] width 33 height 14
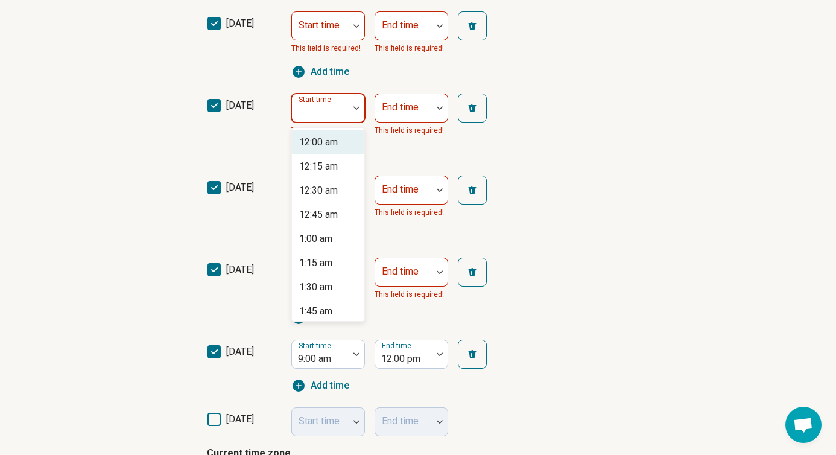
click at [330, 106] on div "Start time" at bounding box center [328, 108] width 74 height 29
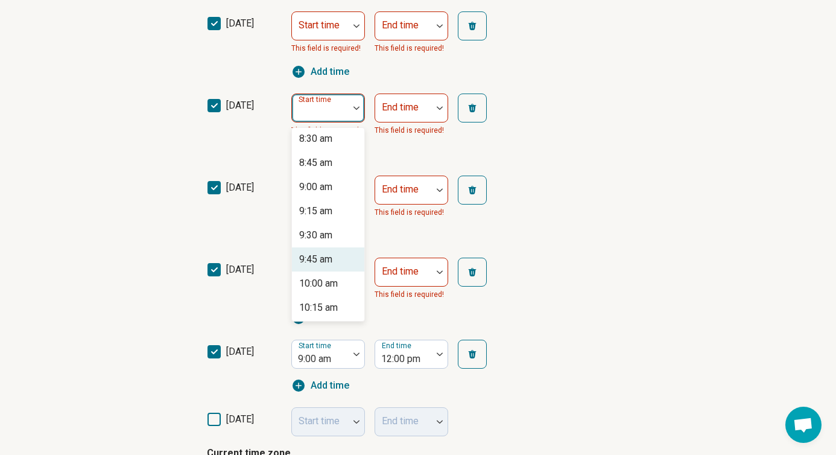
scroll to position [823, 0]
click at [332, 189] on div "9:00 am" at bounding box center [315, 187] width 33 height 14
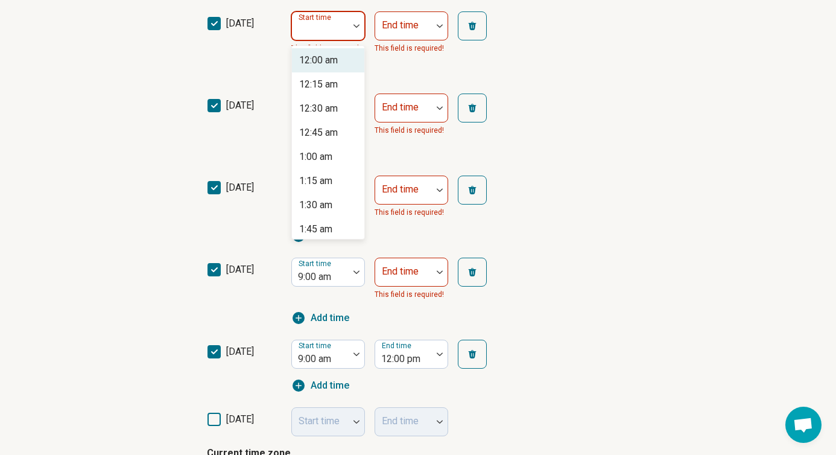
click at [340, 21] on div "Start time" at bounding box center [328, 25] width 74 height 29
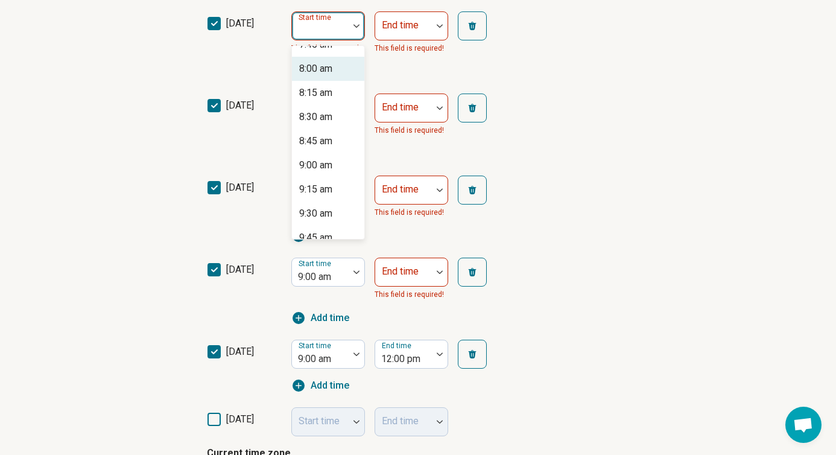
scroll to position [779, 0]
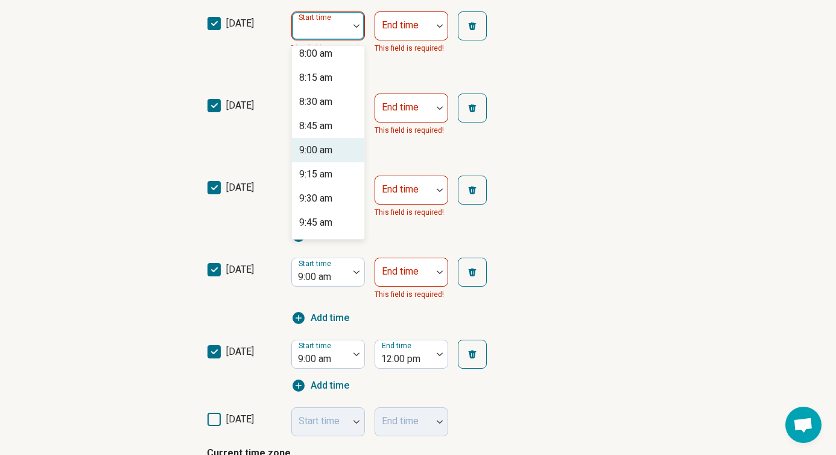
click at [323, 144] on div "9:00 am" at bounding box center [315, 150] width 33 height 14
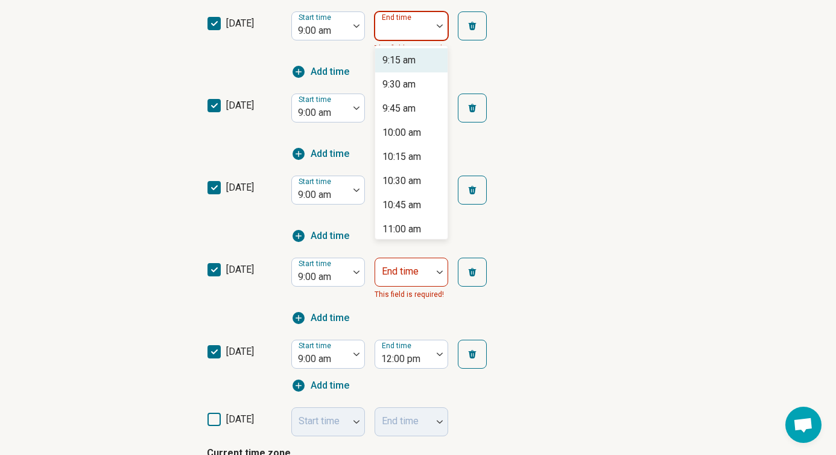
click at [436, 27] on div at bounding box center [440, 26] width 16 height 28
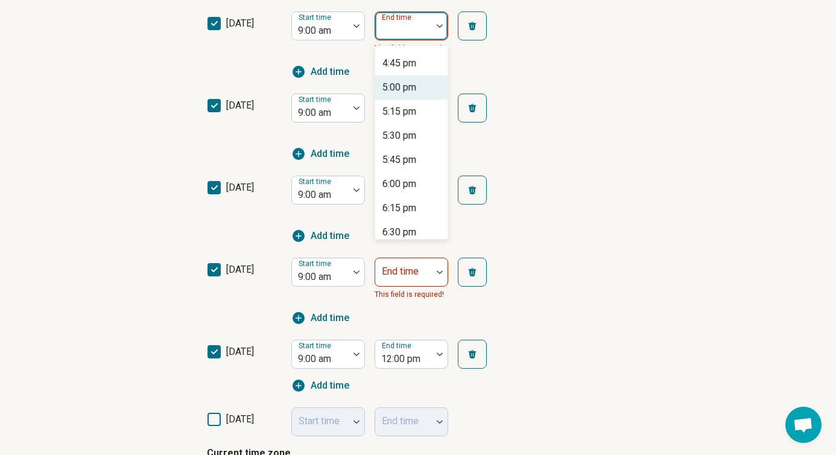
click at [411, 83] on div "5:00 pm" at bounding box center [399, 87] width 34 height 14
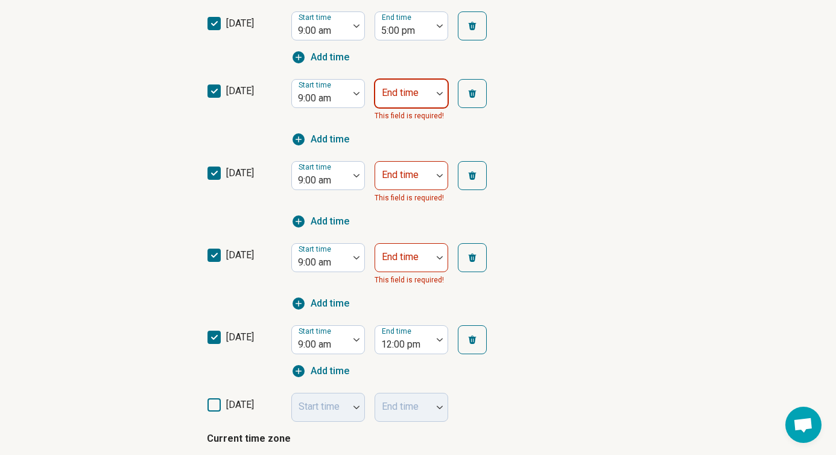
click at [438, 102] on div at bounding box center [440, 94] width 16 height 28
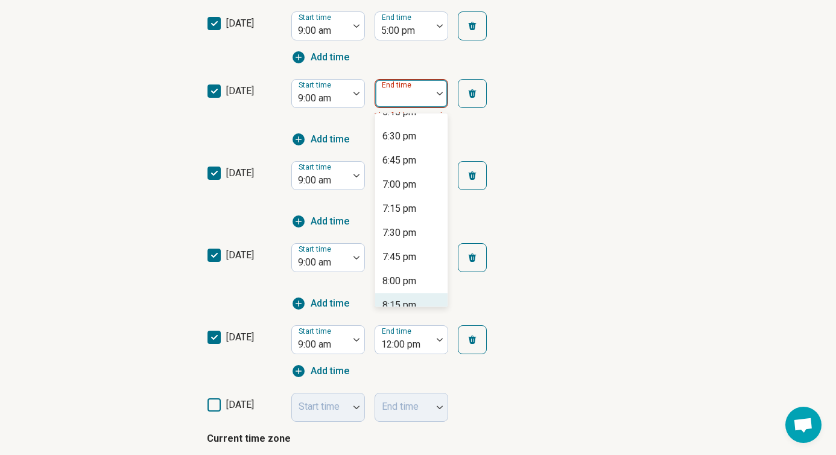
scroll to position [883, 0]
click at [411, 183] on div "7:00 pm" at bounding box center [399, 186] width 34 height 14
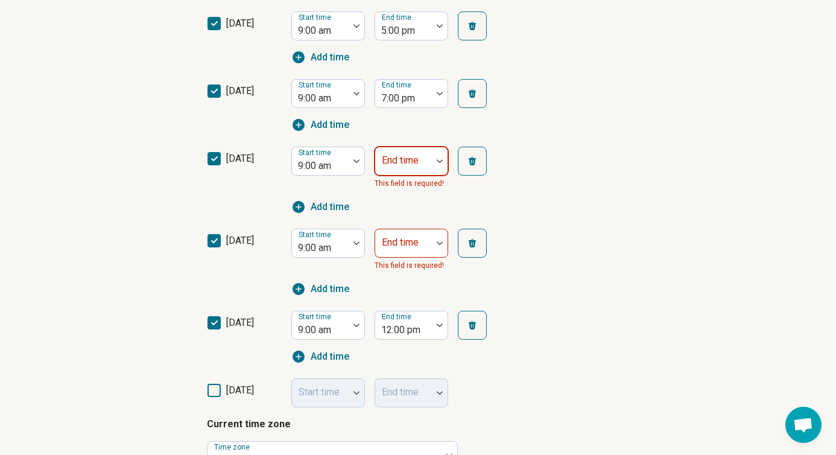
click at [412, 156] on label "End time" at bounding box center [400, 159] width 37 height 11
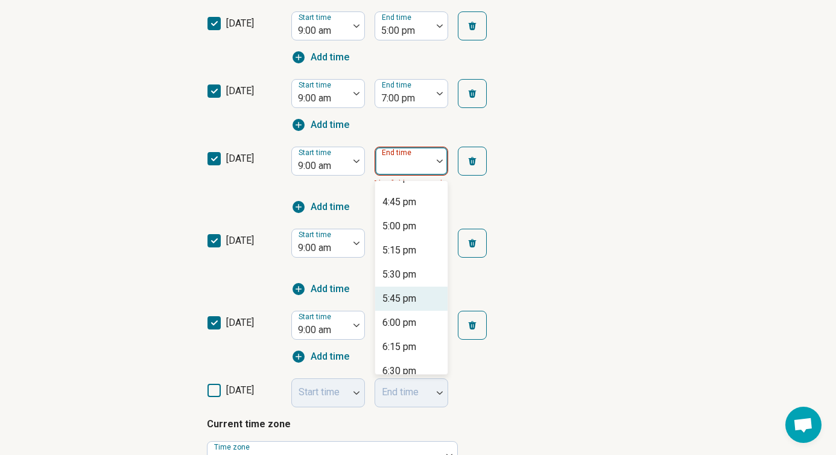
scroll to position [727, 0]
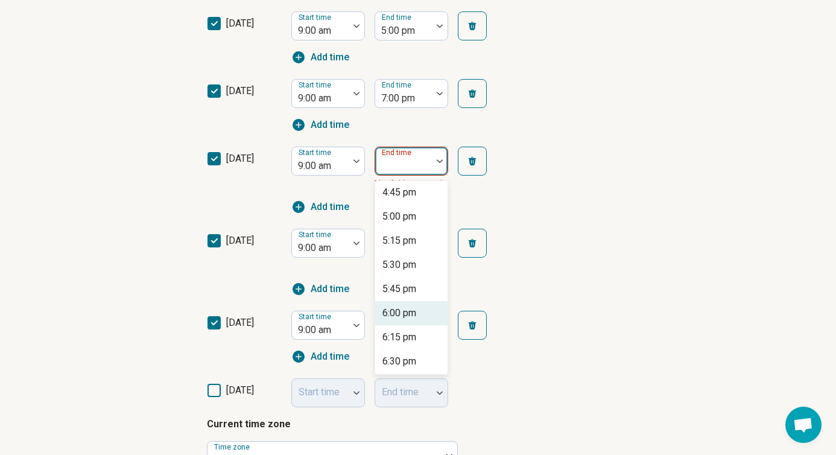
click at [416, 321] on div "6:00 pm" at bounding box center [411, 313] width 72 height 24
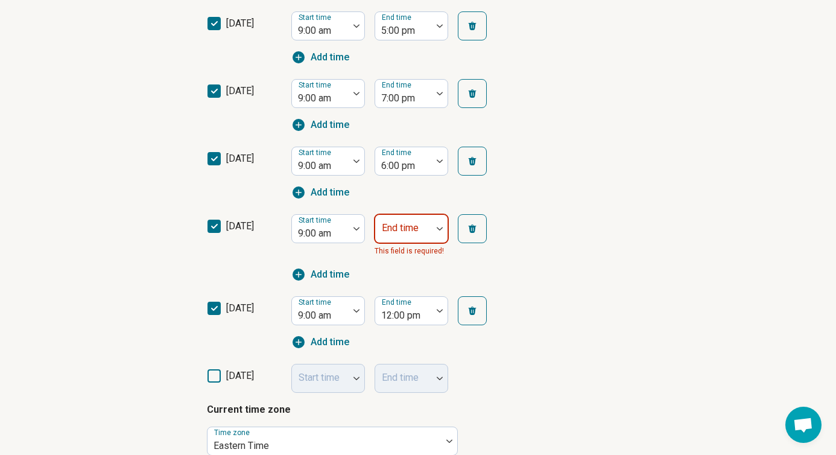
click at [420, 220] on div at bounding box center [403, 228] width 57 height 27
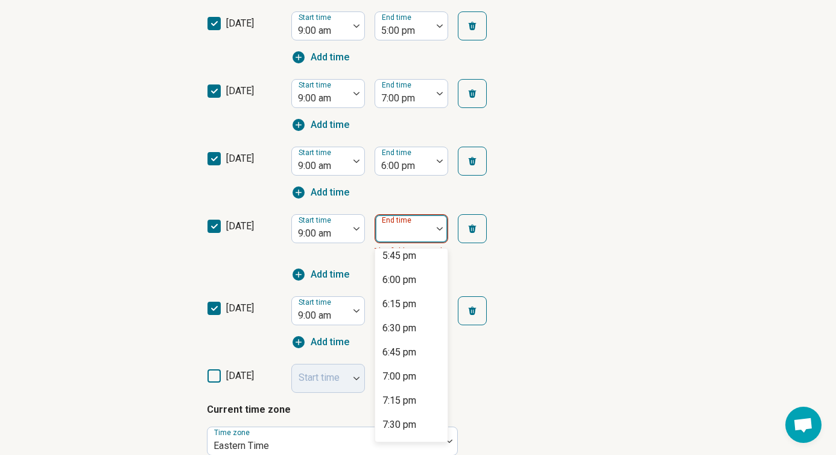
scroll to position [825, 0]
click at [414, 284] on div "6:00 pm" at bounding box center [399, 282] width 34 height 14
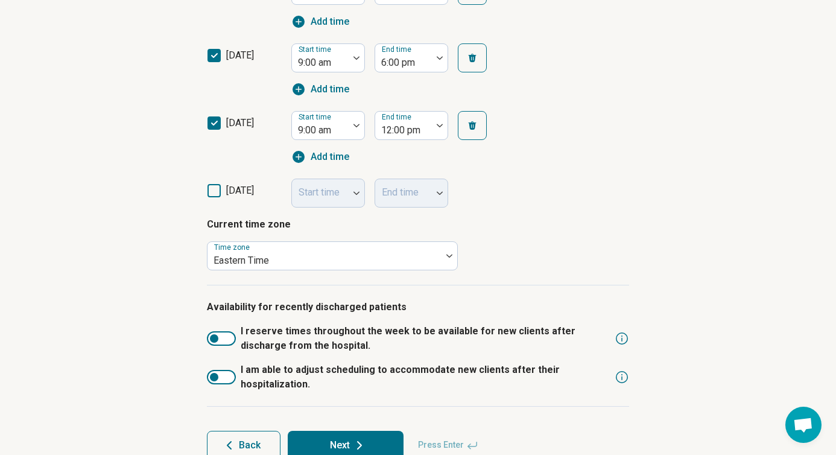
scroll to position [570, 0]
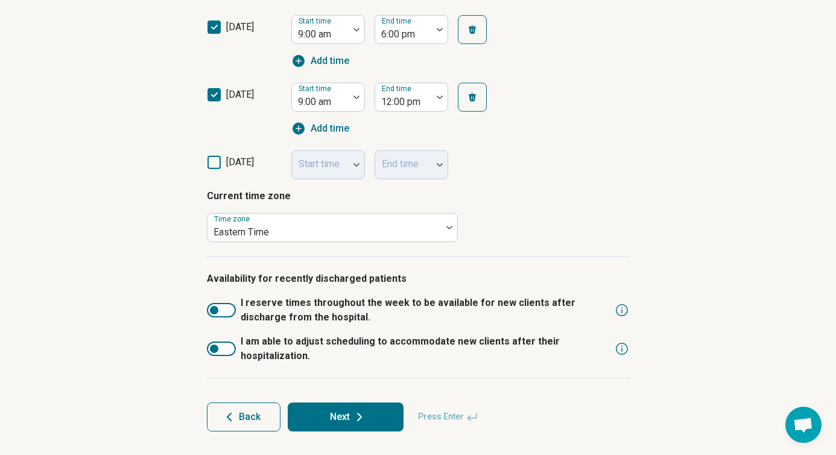
click at [335, 408] on button "Next" at bounding box center [346, 416] width 116 height 29
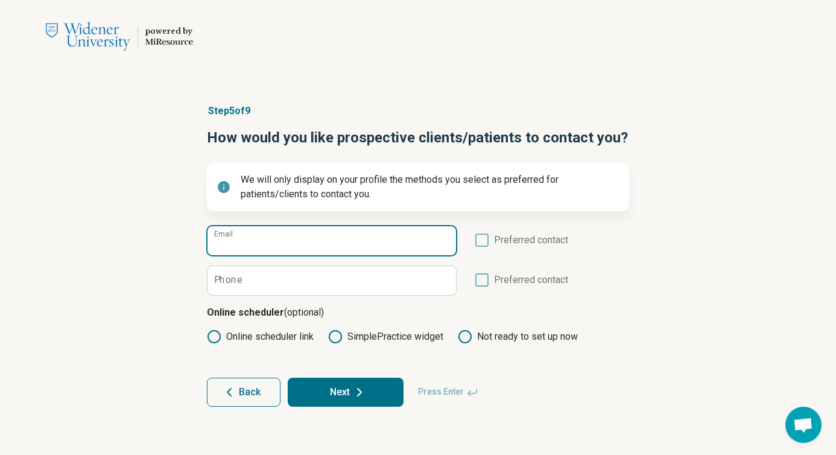
click at [320, 243] on input "Email" at bounding box center [332, 240] width 249 height 29
type input "**********"
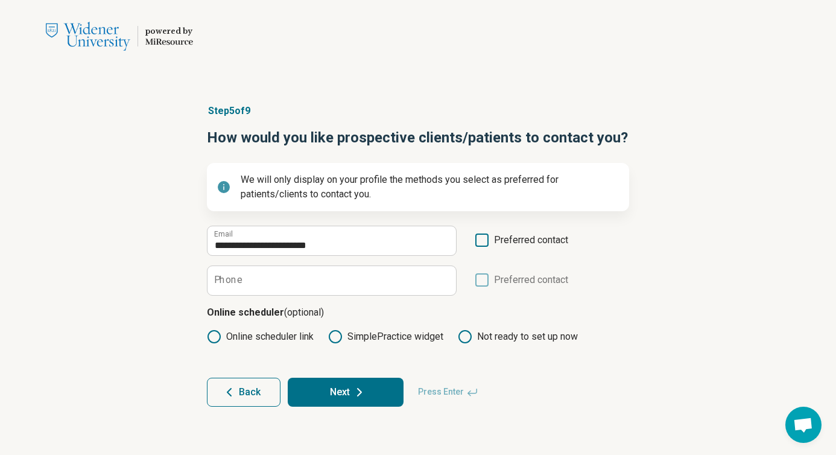
click at [483, 239] on icon at bounding box center [481, 239] width 13 height 13
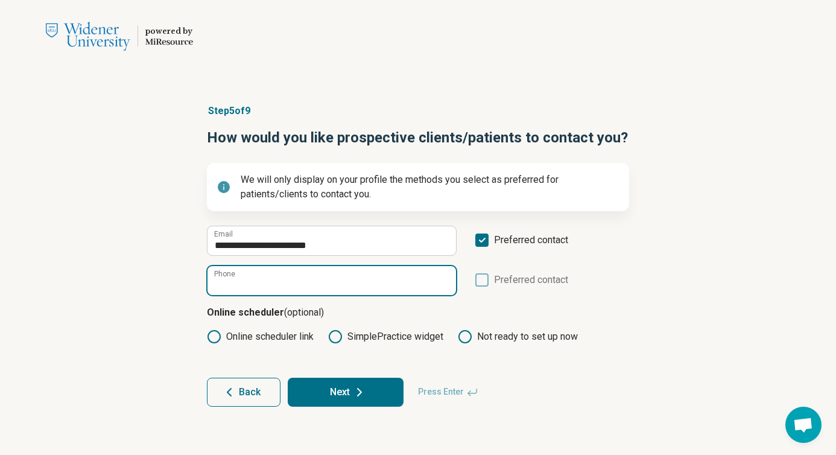
click at [308, 277] on input "Phone" at bounding box center [332, 280] width 249 height 29
type input "**********"
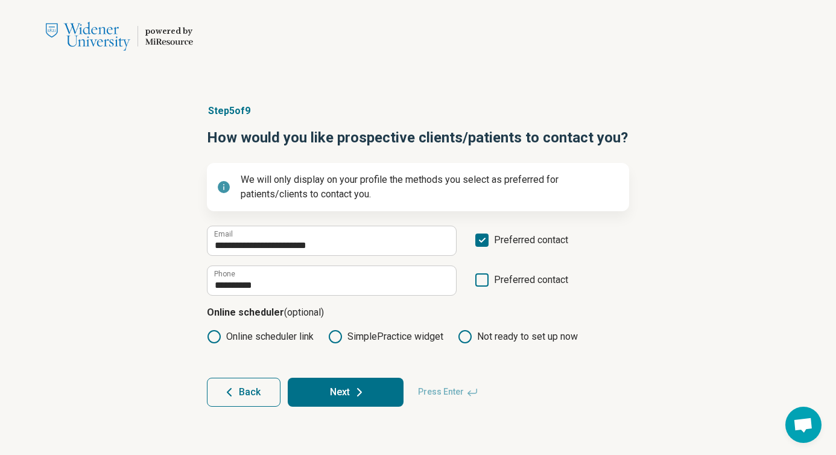
click at [355, 390] on icon at bounding box center [359, 392] width 14 height 14
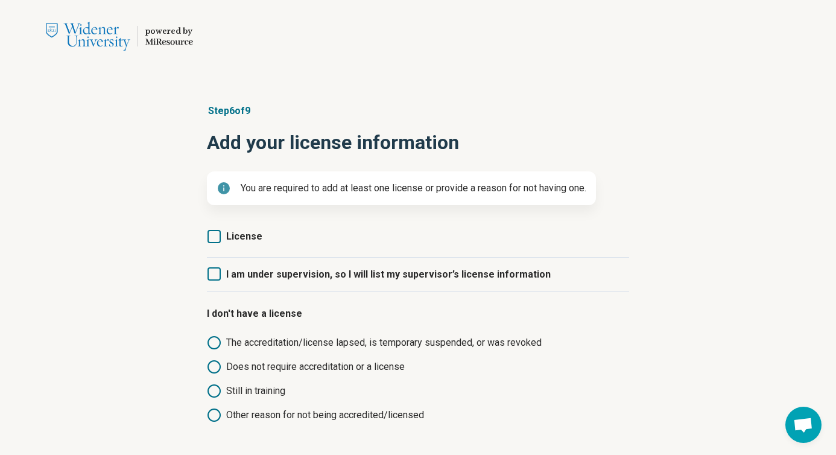
scroll to position [68, 0]
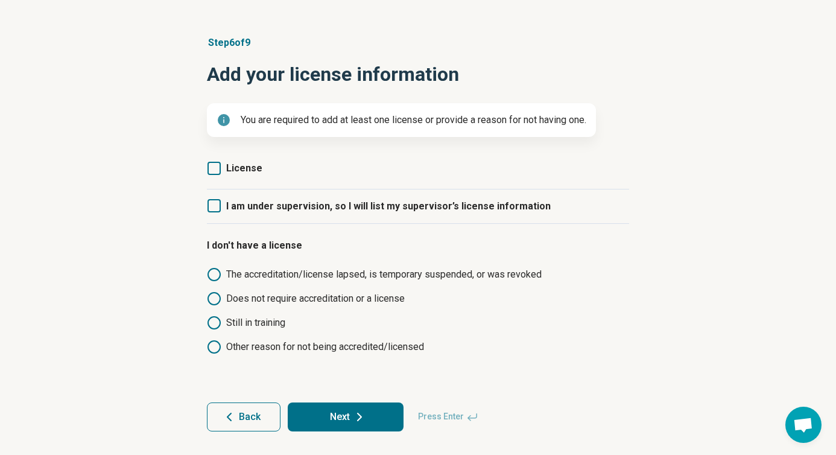
click at [212, 163] on icon at bounding box center [214, 168] width 13 height 13
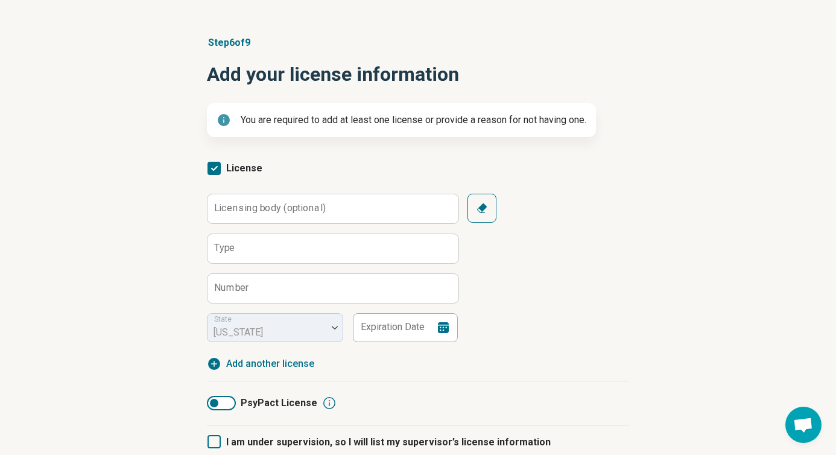
click at [278, 206] on label "Licensing body (optional)" at bounding box center [270, 208] width 112 height 10
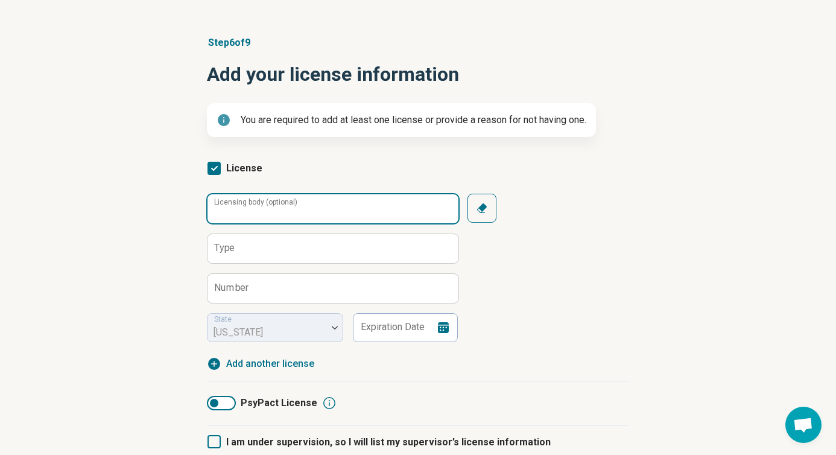
click at [278, 206] on input "Licensing body (optional)" at bounding box center [333, 208] width 251 height 29
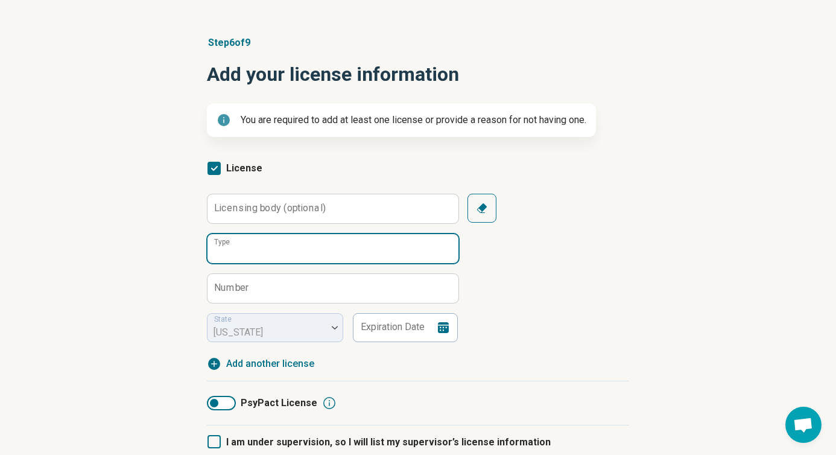
click at [273, 246] on input "Type" at bounding box center [333, 248] width 251 height 29
type input "**********"
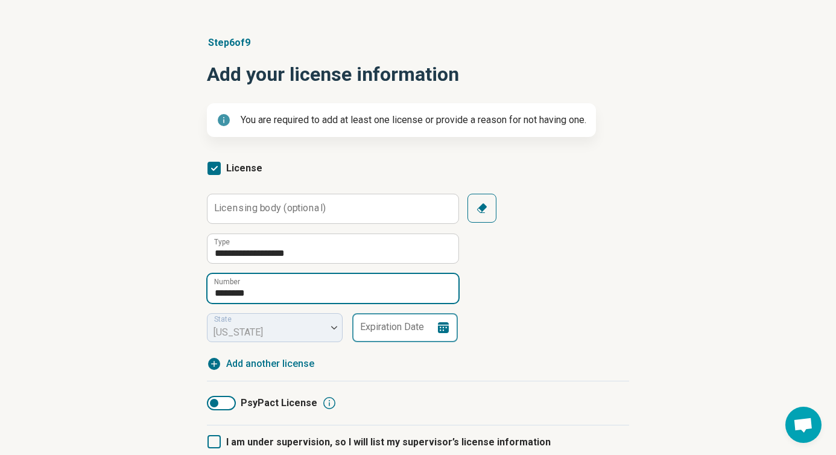
type input "********"
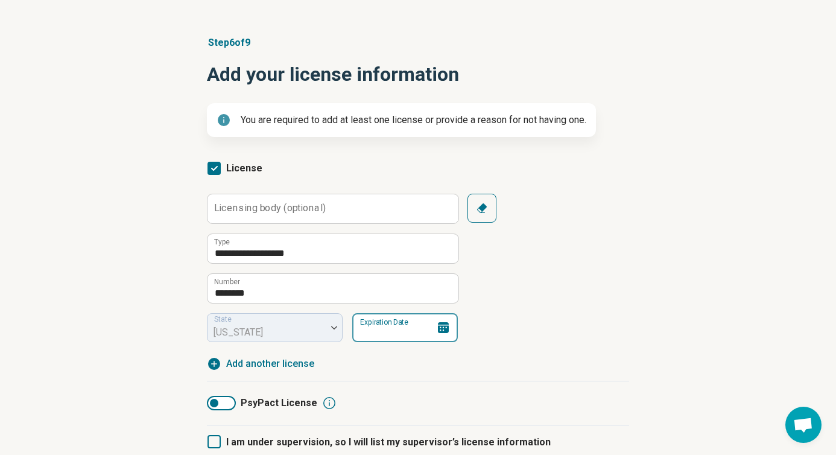
click at [404, 332] on input "Expiration Date" at bounding box center [405, 327] width 106 height 29
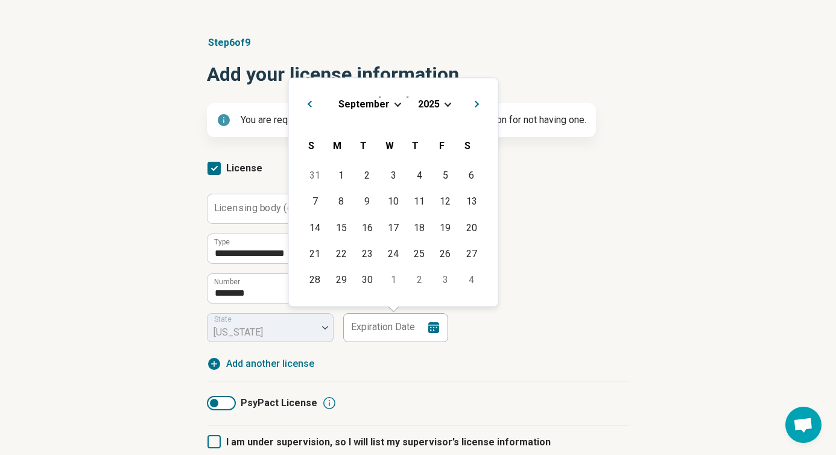
click at [478, 105] on span "Next Month" at bounding box center [478, 105] width 0 height 14
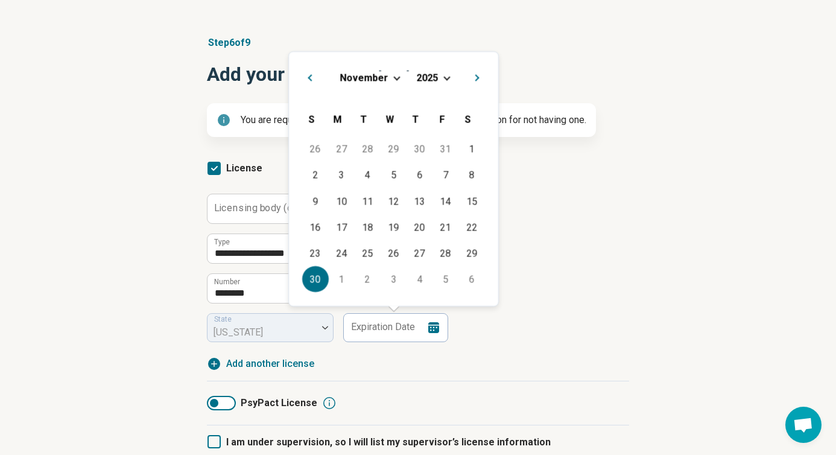
click at [320, 282] on div "30" at bounding box center [315, 279] width 26 height 26
type input "**********"
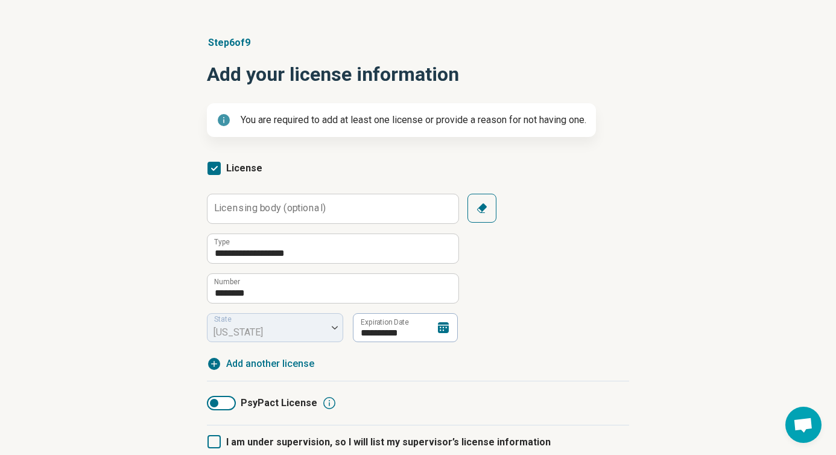
click at [478, 204] on icon "button" at bounding box center [482, 208] width 12 height 12
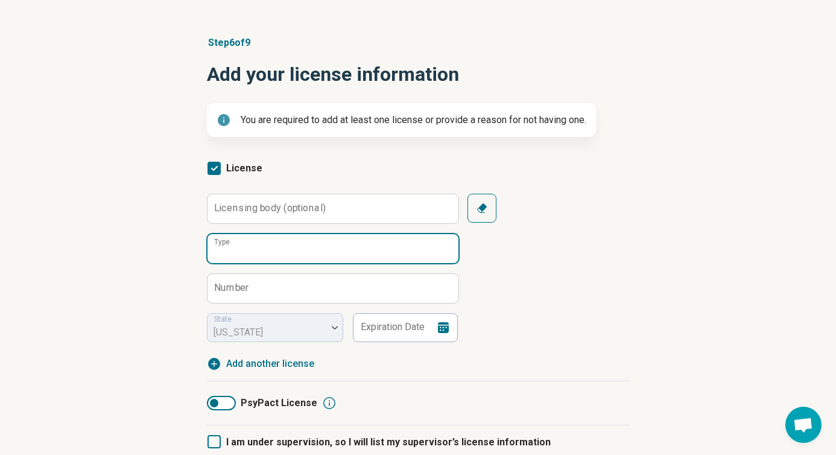
click at [335, 250] on input "Type" at bounding box center [333, 248] width 251 height 29
type input "**********"
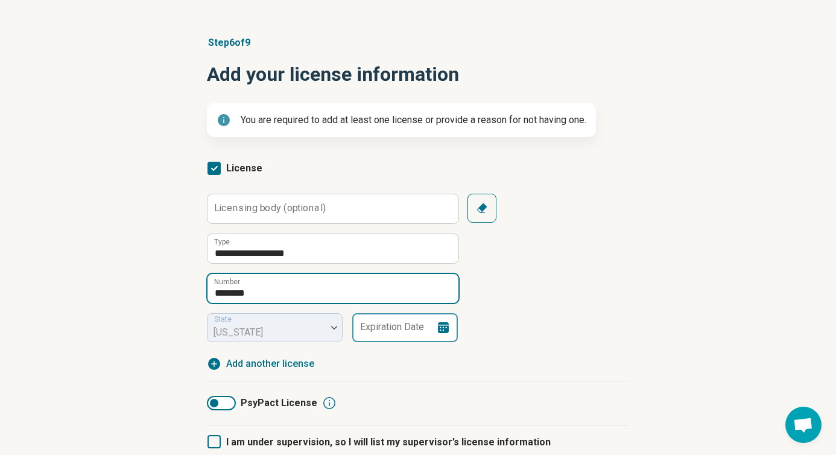
type input "********"
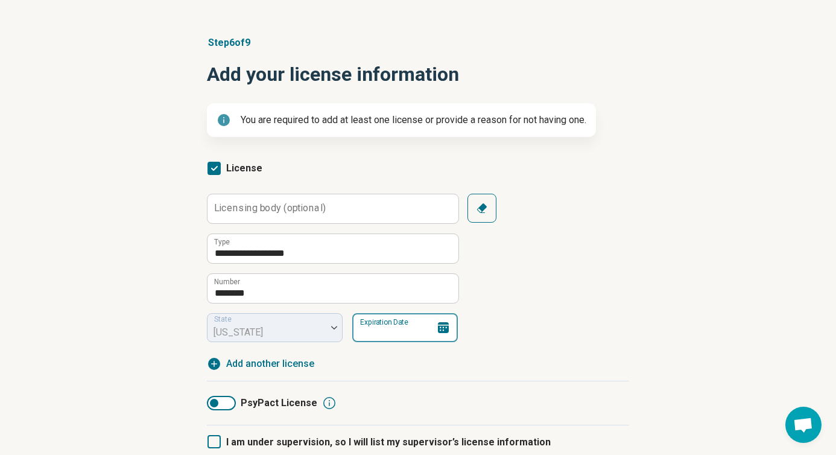
click at [397, 335] on input "Expiration Date" at bounding box center [405, 327] width 106 height 29
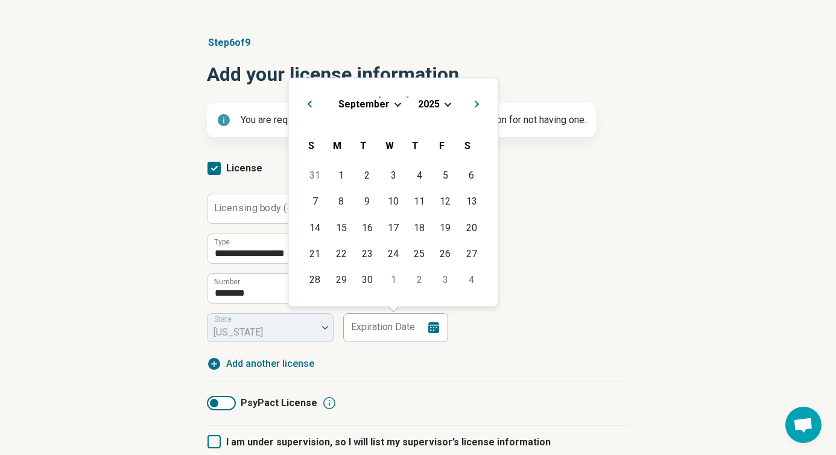
click at [478, 101] on span "Next Month" at bounding box center [478, 105] width 0 height 14
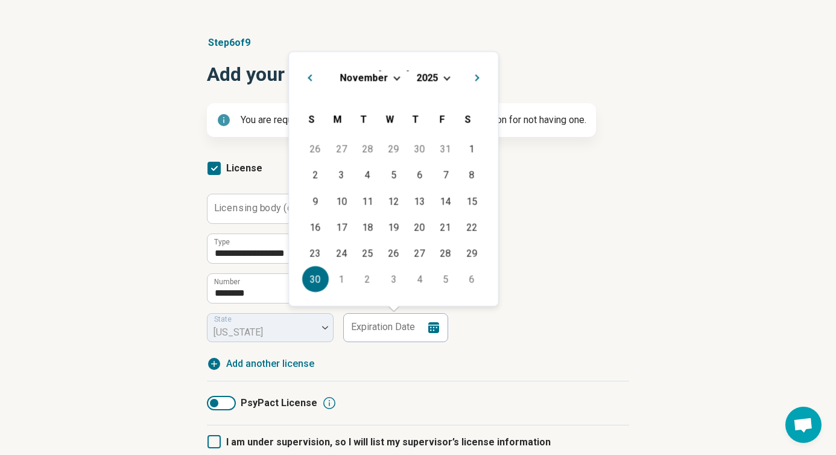
click at [316, 284] on div "30" at bounding box center [315, 279] width 26 height 26
type input "**********"
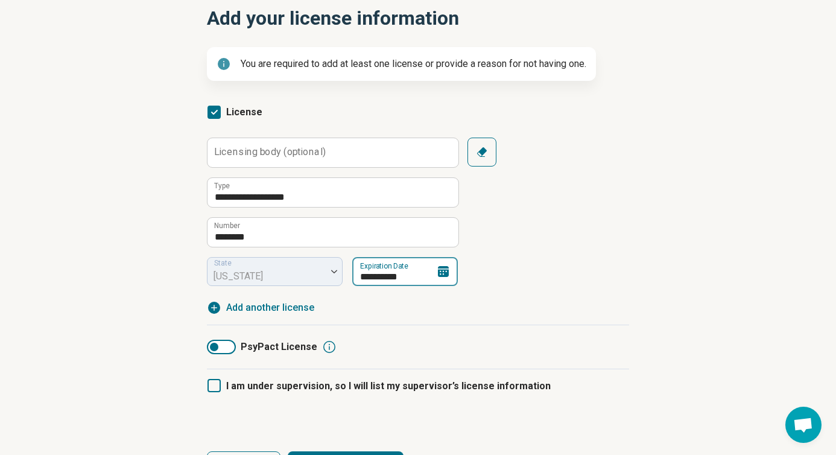
scroll to position [173, 0]
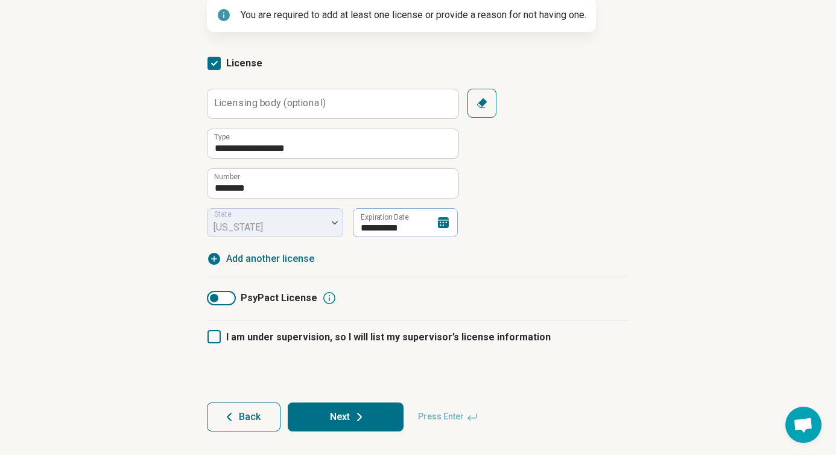
click at [226, 295] on div at bounding box center [221, 298] width 29 height 14
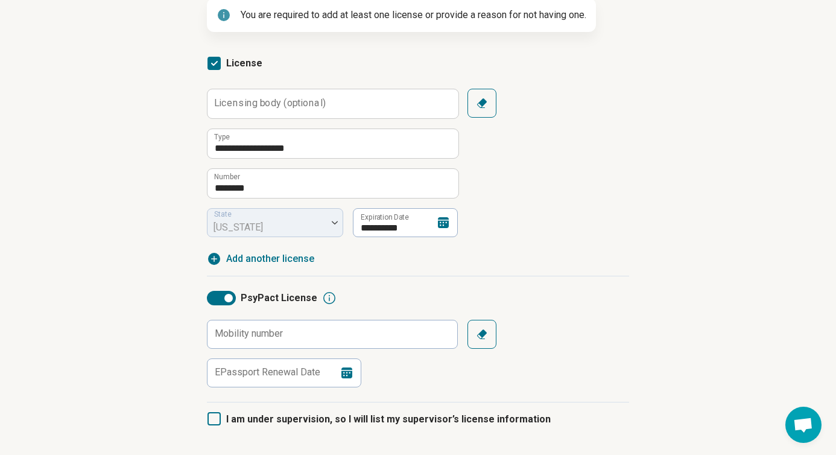
scroll to position [255, 0]
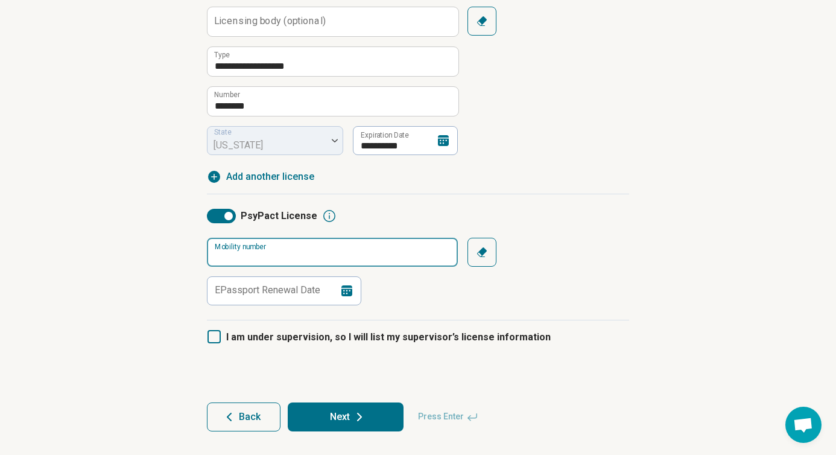
click at [332, 252] on input "Mobility number" at bounding box center [332, 252] width 251 height 29
type input "*****"
click at [349, 289] on icon at bounding box center [347, 291] width 14 height 14
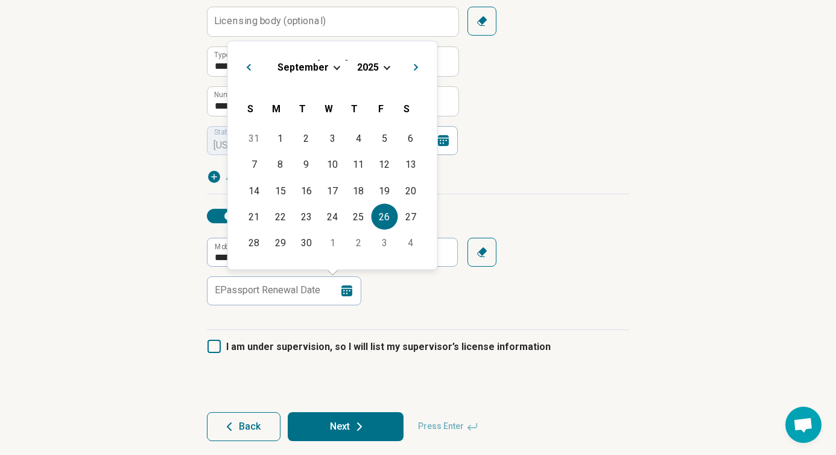
click at [392, 215] on div "26" at bounding box center [385, 216] width 26 height 26
type input "**********"
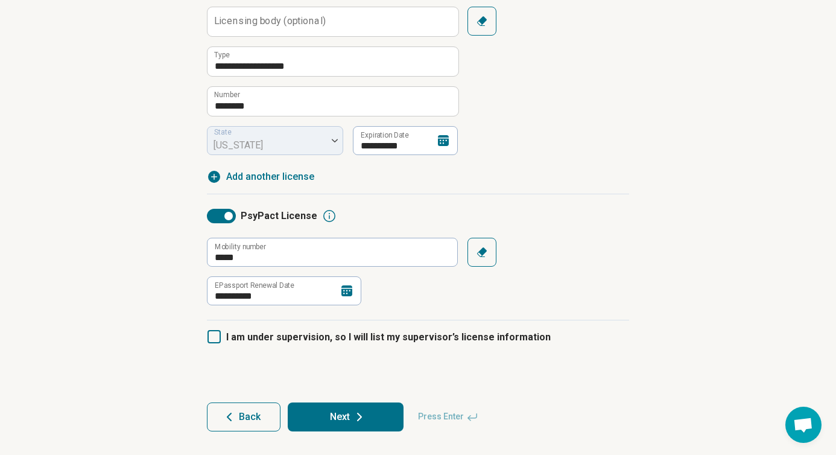
click at [337, 414] on button "Next" at bounding box center [346, 416] width 116 height 29
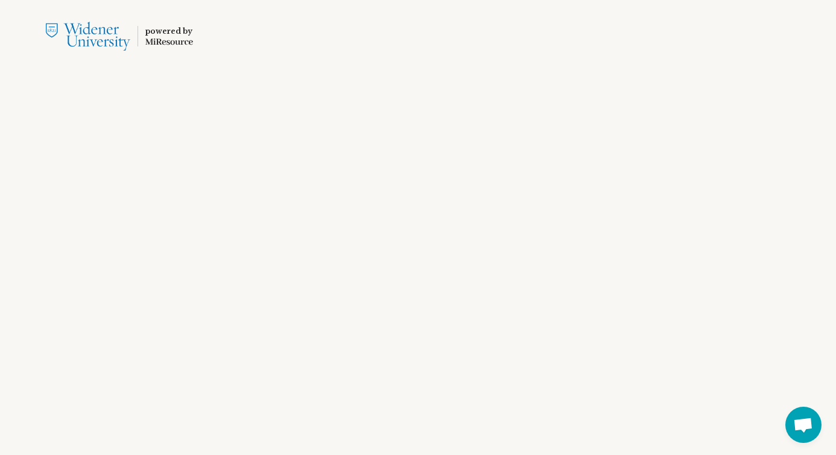
scroll to position [0, 0]
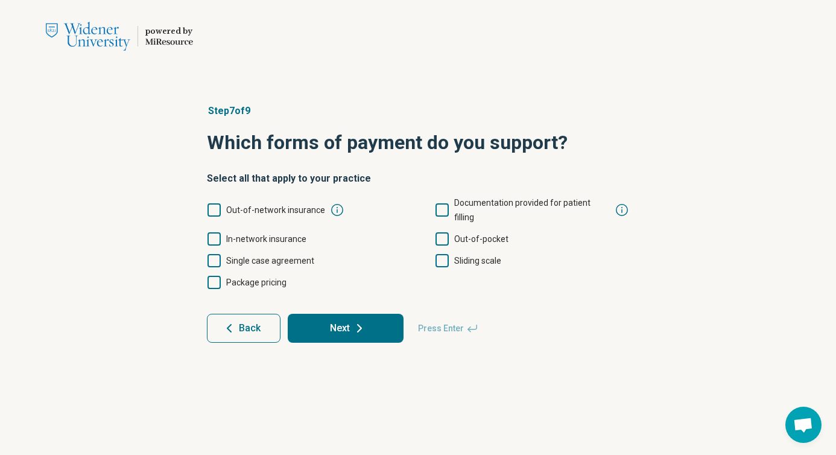
click at [442, 232] on icon at bounding box center [442, 238] width 13 height 13
click at [444, 254] on icon at bounding box center [442, 260] width 13 height 13
click at [214, 232] on icon at bounding box center [214, 238] width 13 height 13
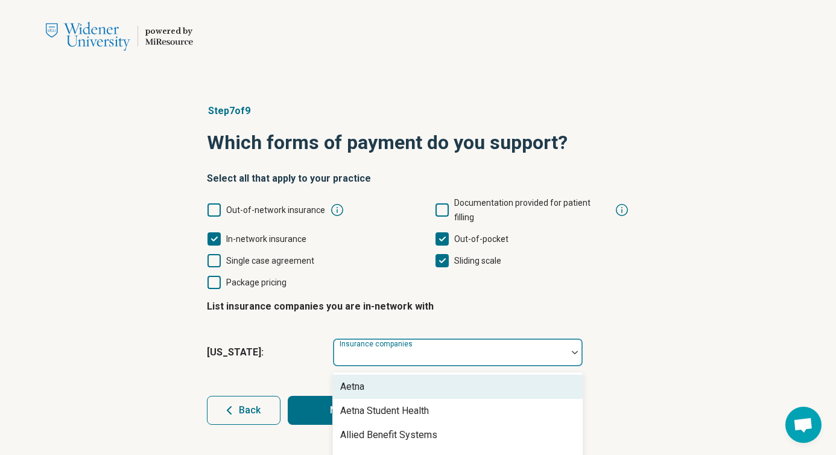
click at [425, 339] on div at bounding box center [450, 352] width 234 height 27
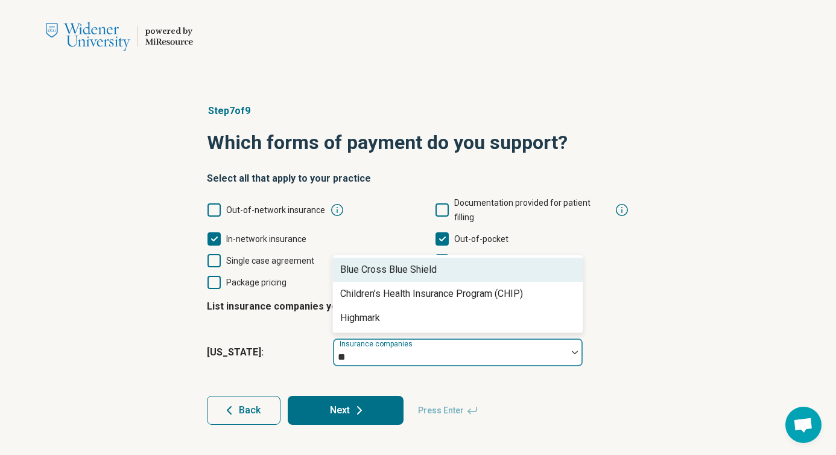
type input "***"
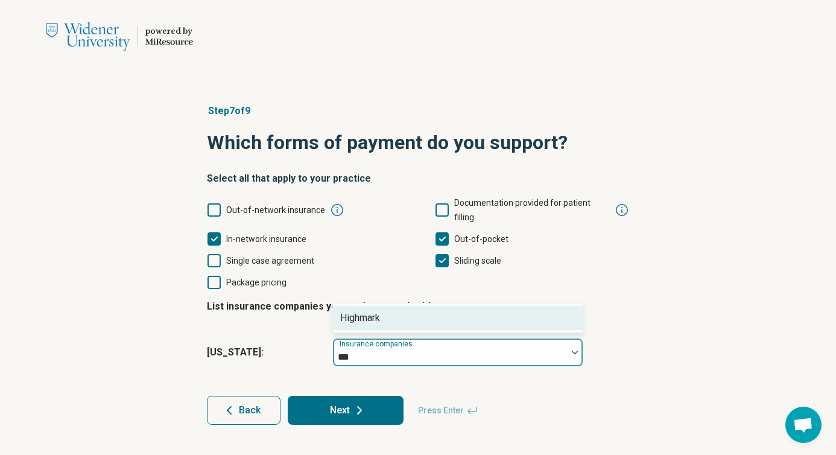
click at [431, 306] on div "Highmark" at bounding box center [458, 318] width 250 height 24
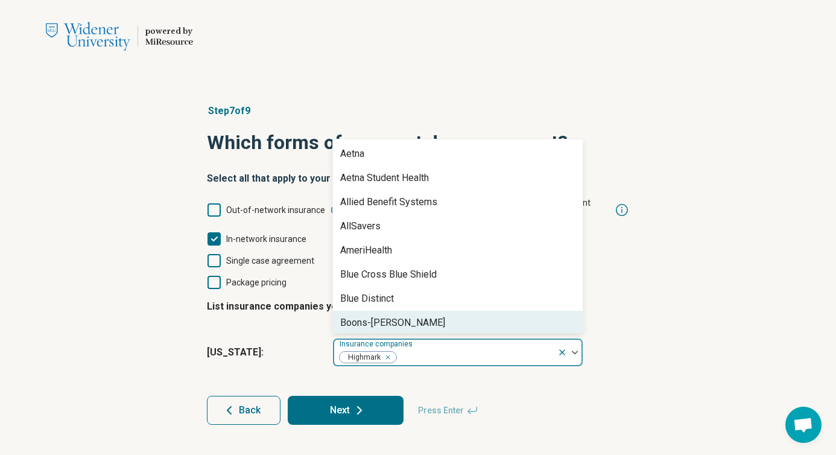
click at [652, 370] on div "Step 7 of 9 Which forms of payment do you support? Select all that apply to you…" at bounding box center [418, 264] width 836 height 369
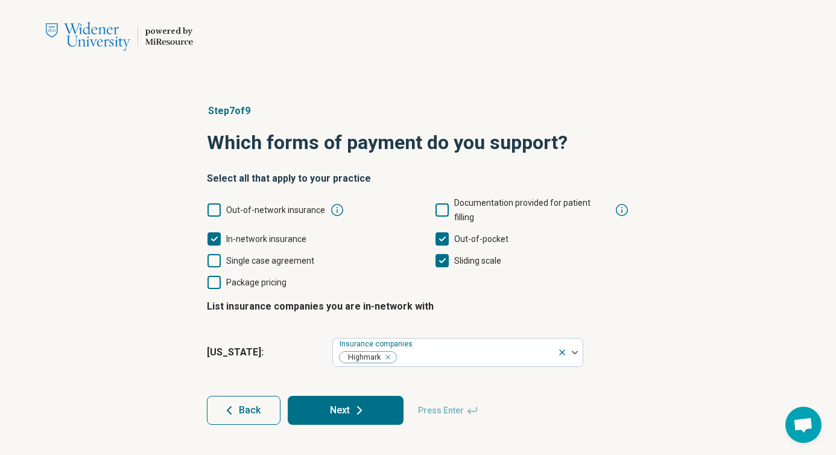
click at [360, 407] on icon at bounding box center [360, 410] width 4 height 7
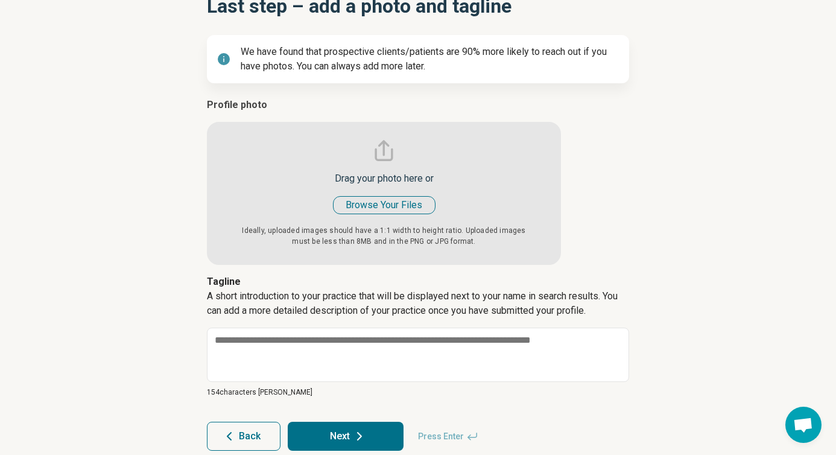
scroll to position [140, 0]
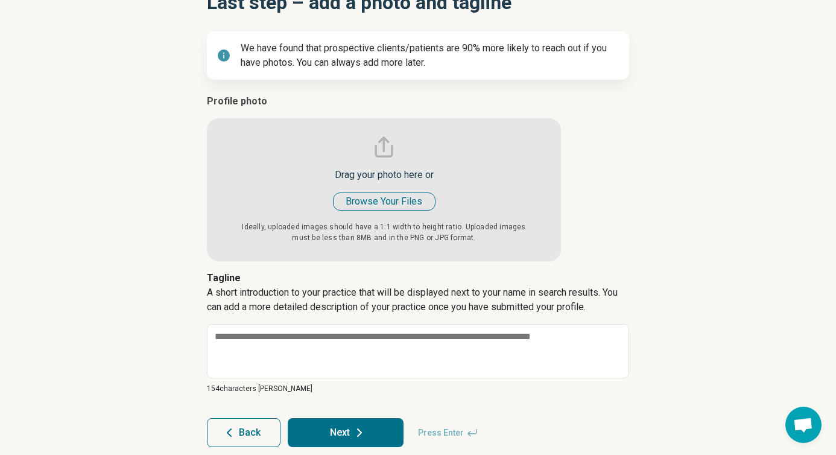
click at [405, 201] on input "file" at bounding box center [384, 177] width 354 height 167
type input "**********"
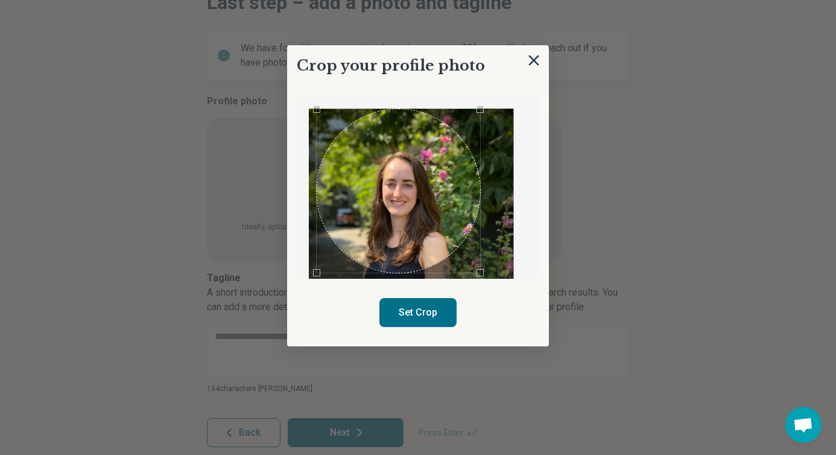
click at [443, 199] on div "Use the arrow keys to move the crop selection area" at bounding box center [398, 190] width 163 height 163
click at [428, 315] on button "Set Crop" at bounding box center [417, 312] width 77 height 29
type textarea "*"
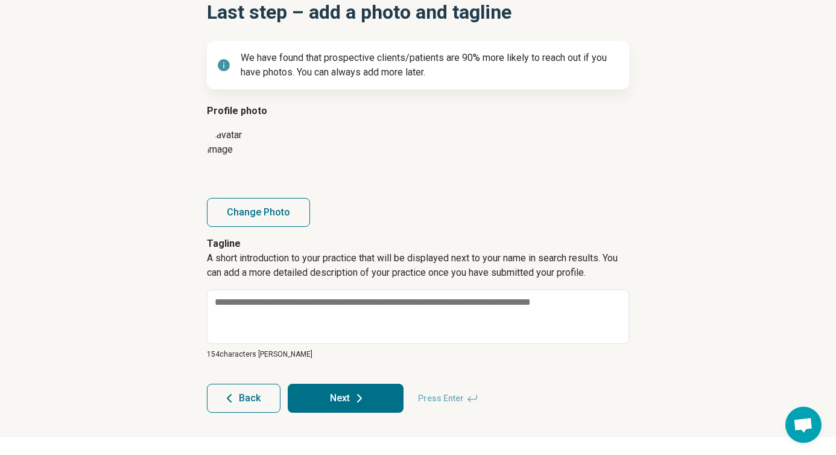
scroll to position [130, 0]
click at [691, 205] on div "Step 8 of 9 Last step – add a photo and tagline We have found that prospective …" at bounding box center [418, 192] width 836 height 487
